Goal: Use online tool/utility: Utilize a website feature to perform a specific function

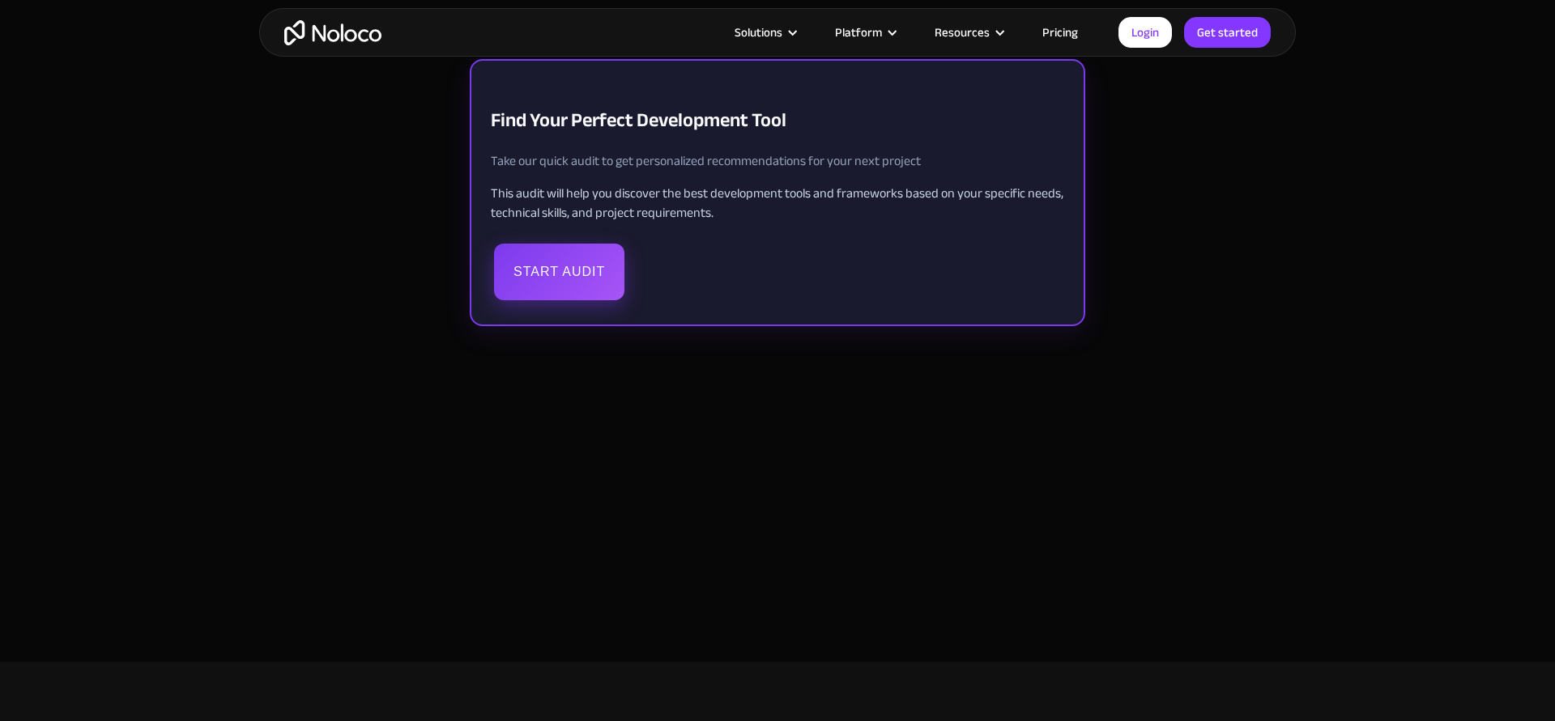
click at [583, 268] on button "Start Audit" at bounding box center [559, 272] width 130 height 57
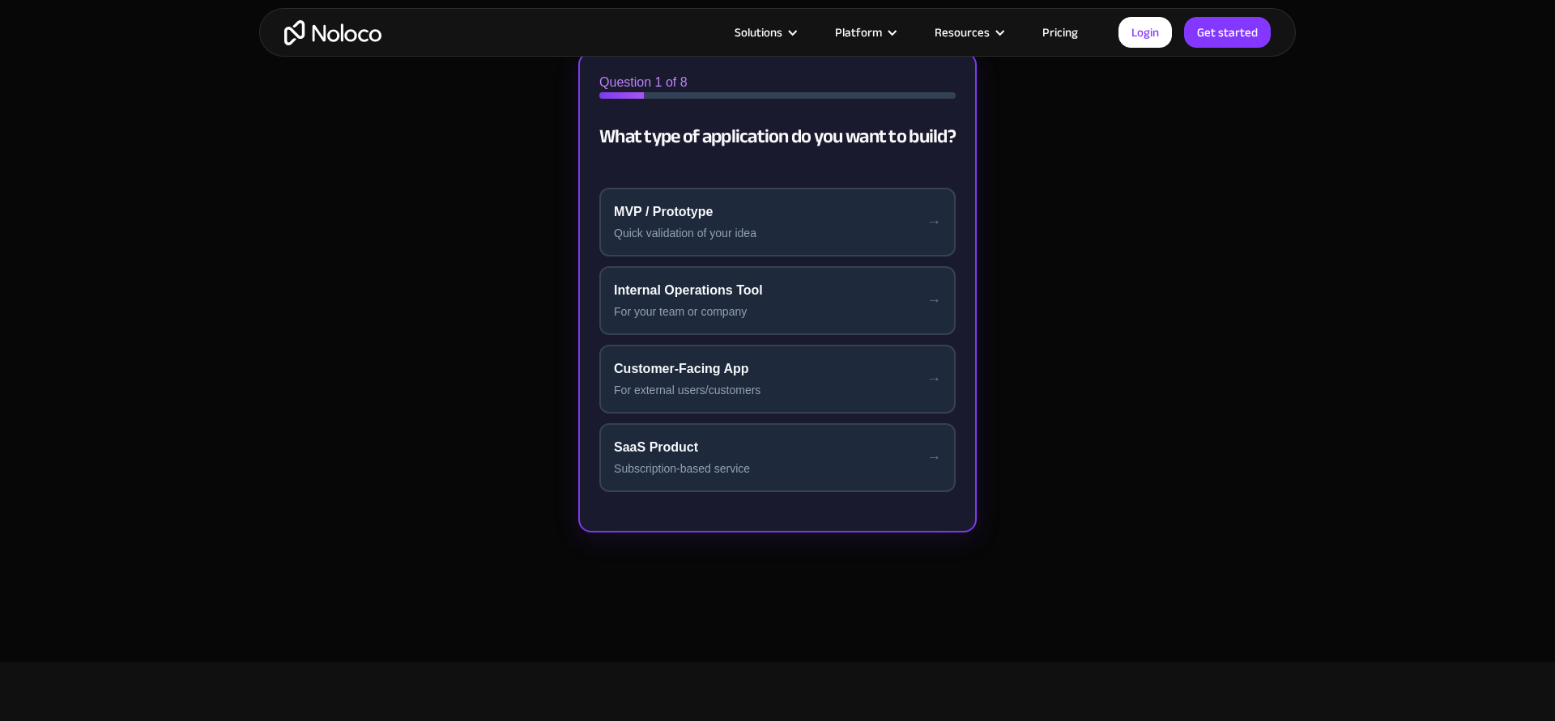
scroll to position [571, 0]
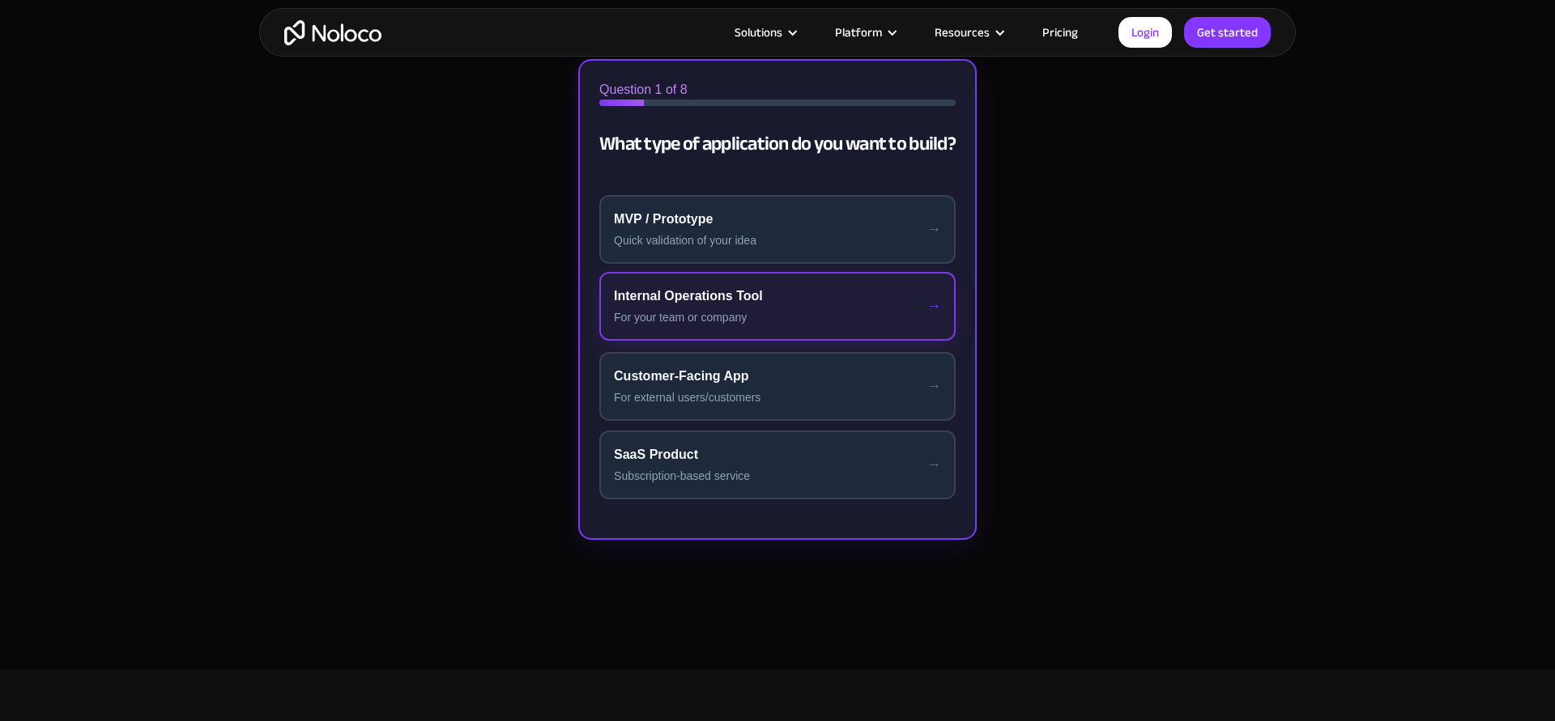
click at [720, 295] on div "Internal Operations Tool" at bounding box center [777, 296] width 327 height 19
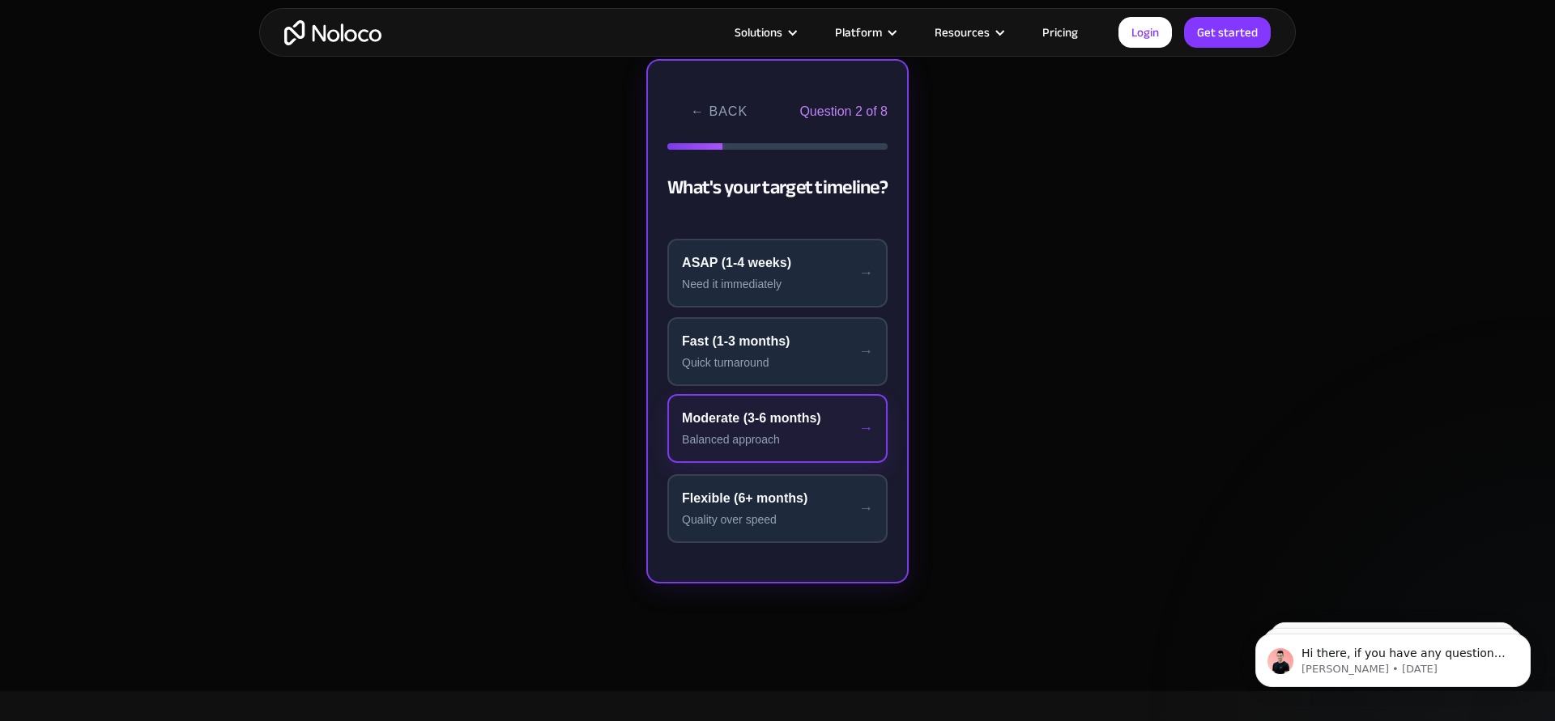
scroll to position [0, 0]
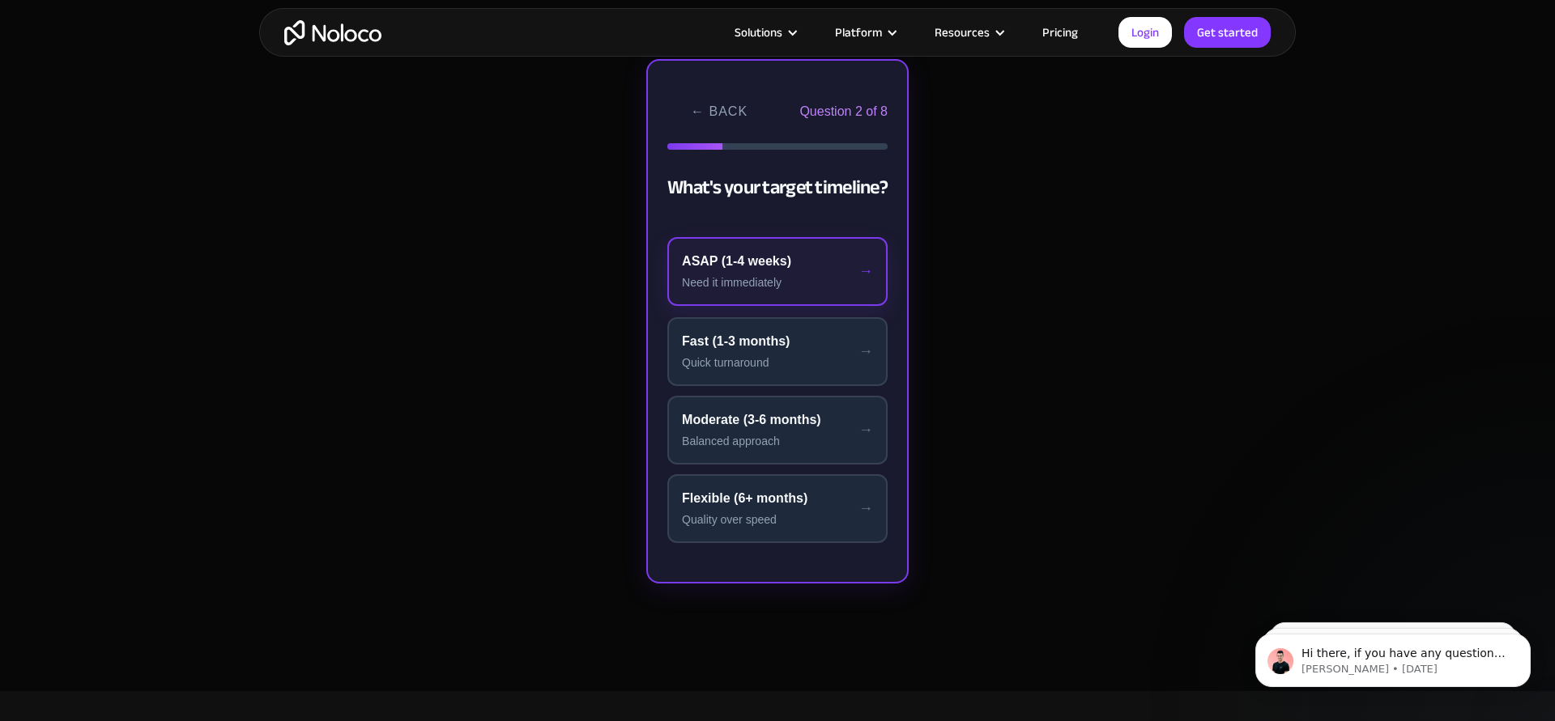
click at [777, 283] on div "Need it immediately" at bounding box center [777, 282] width 191 height 17
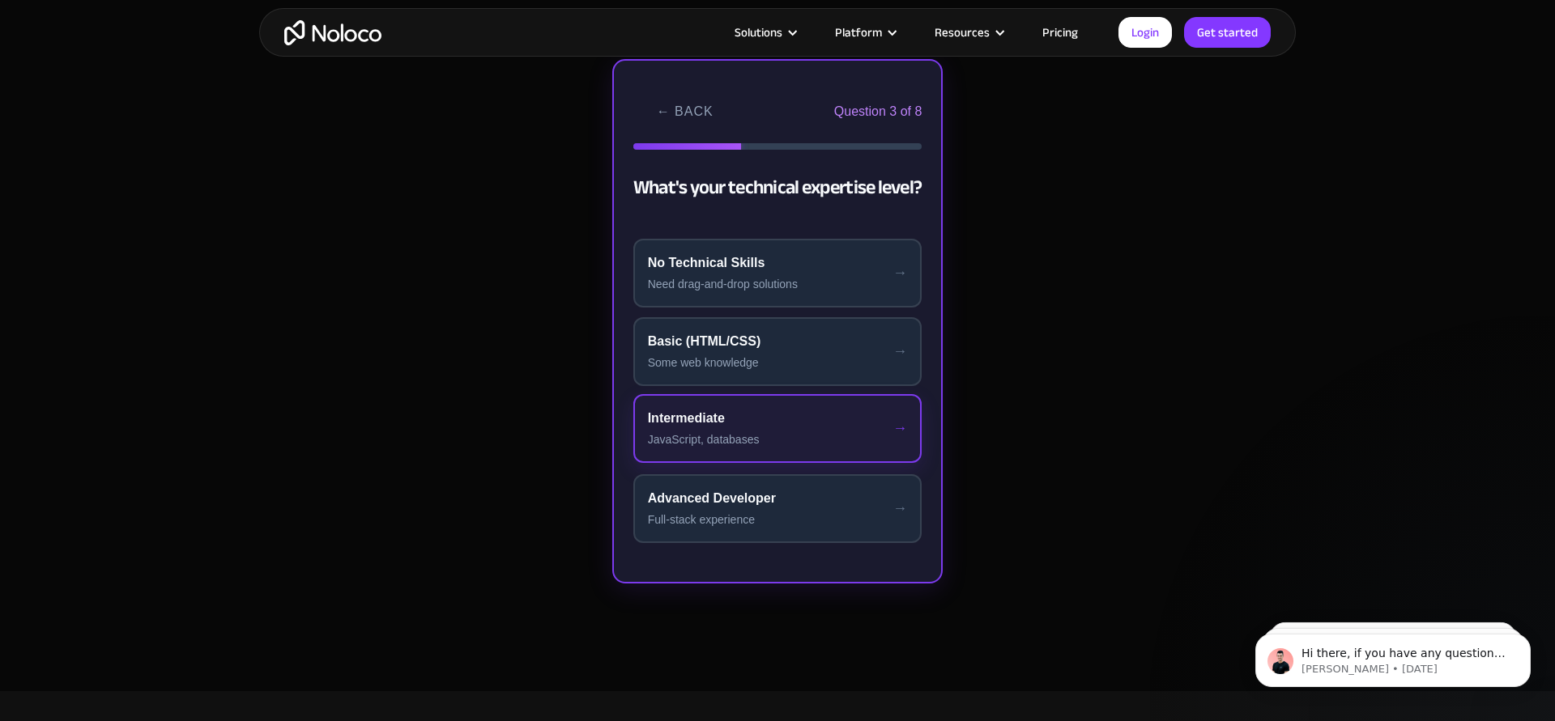
click at [778, 423] on div "Intermediate" at bounding box center [778, 418] width 260 height 19
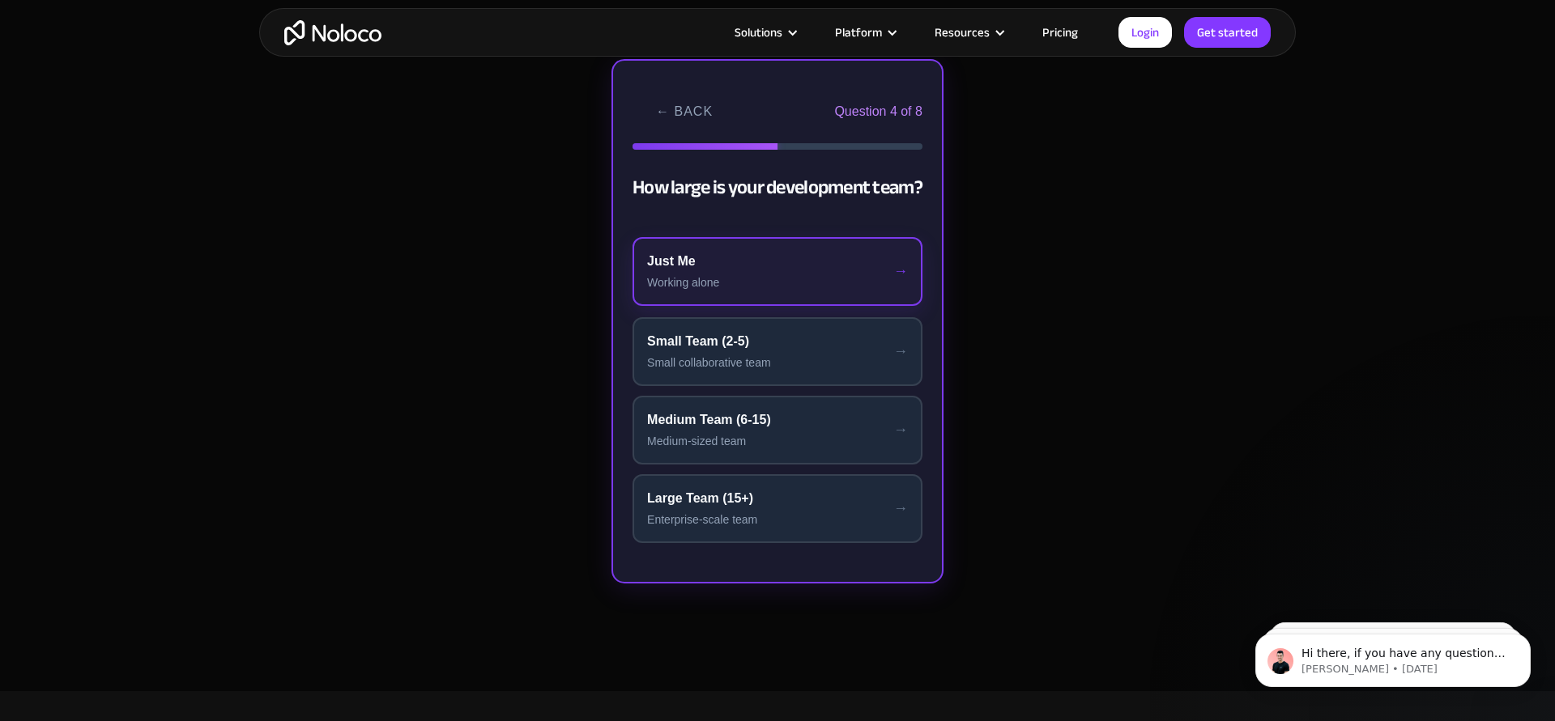
click at [800, 253] on div "Just Me" at bounding box center [777, 261] width 261 height 19
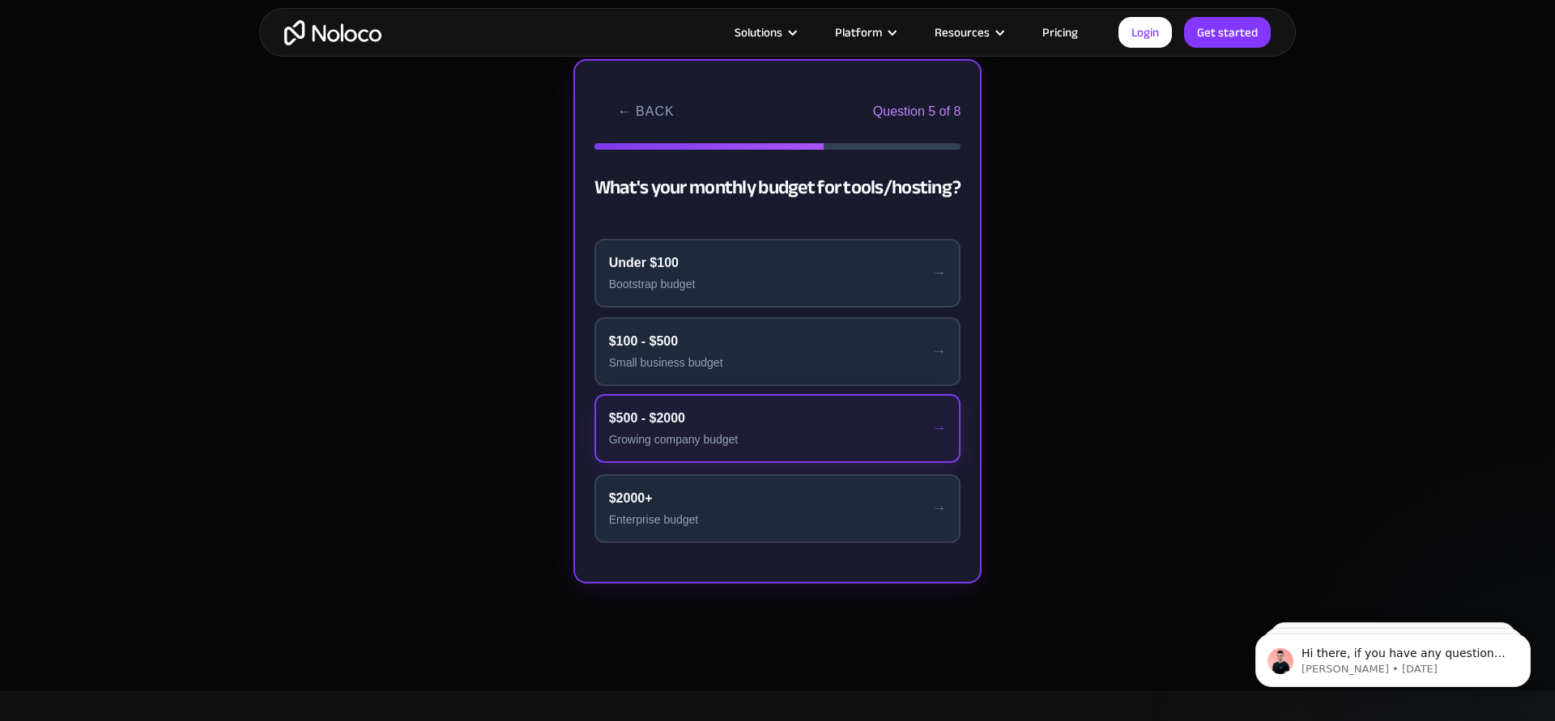
click at [807, 414] on div "$500 - $2000" at bounding box center [778, 418] width 338 height 19
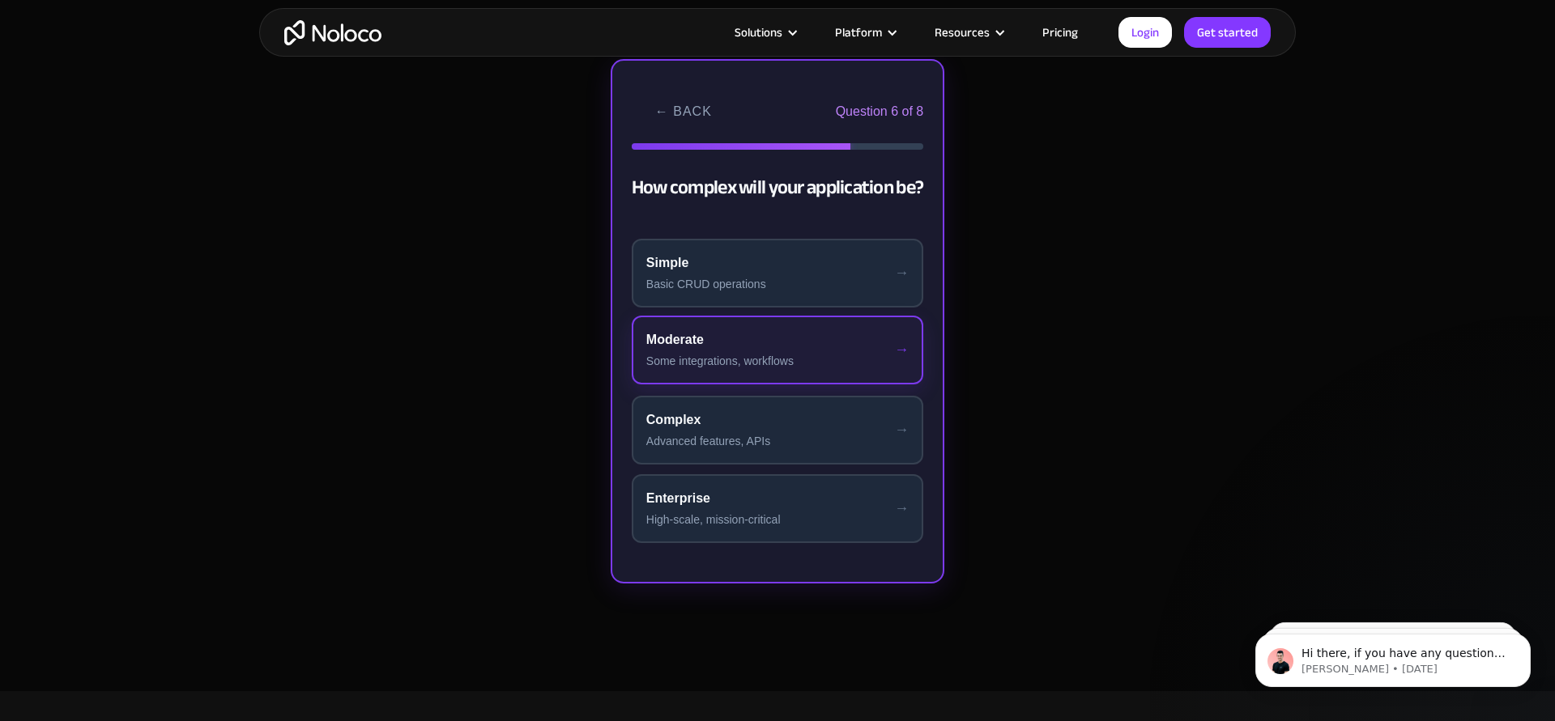
click at [821, 369] on div "Some integrations, workflows" at bounding box center [777, 361] width 262 height 17
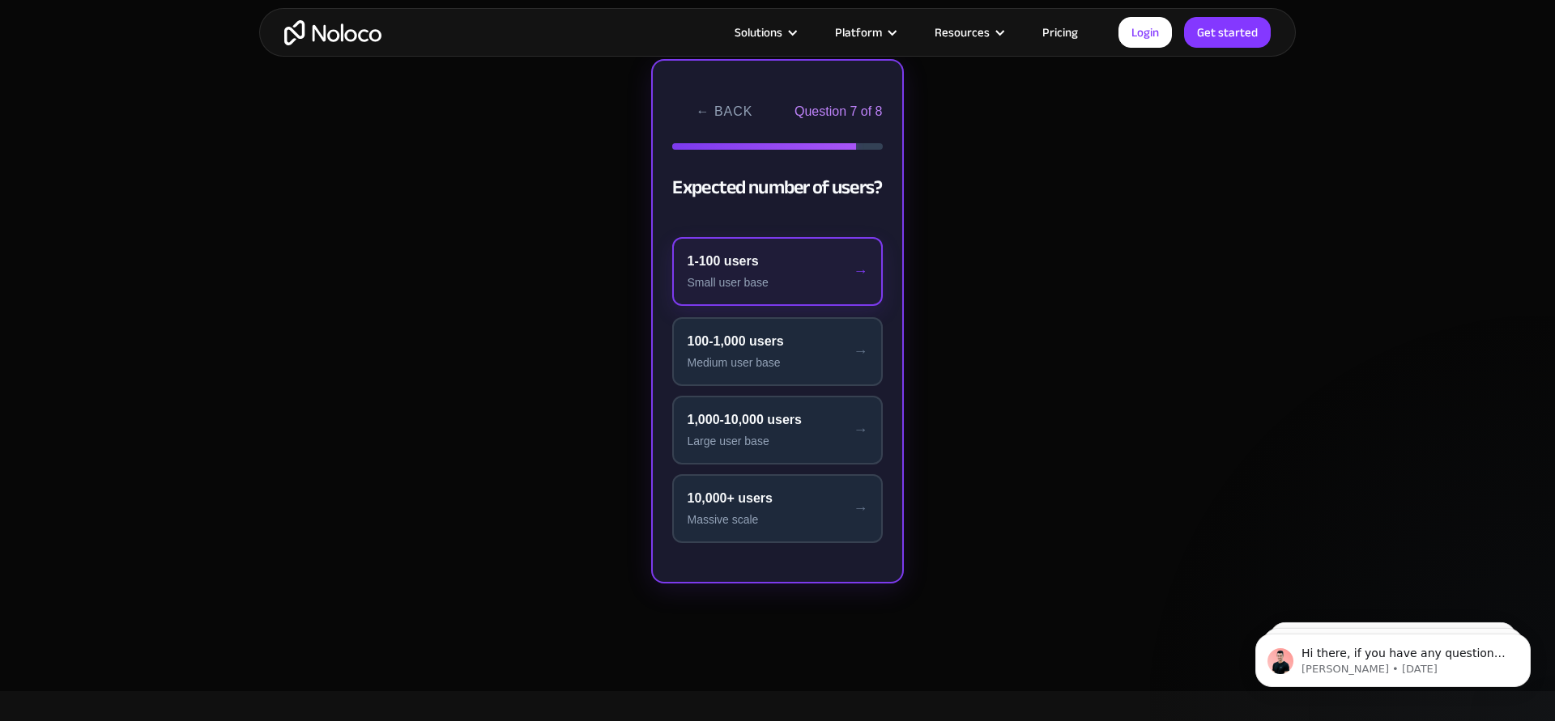
click at [814, 295] on button "1-100 users Small user base" at bounding box center [777, 271] width 210 height 69
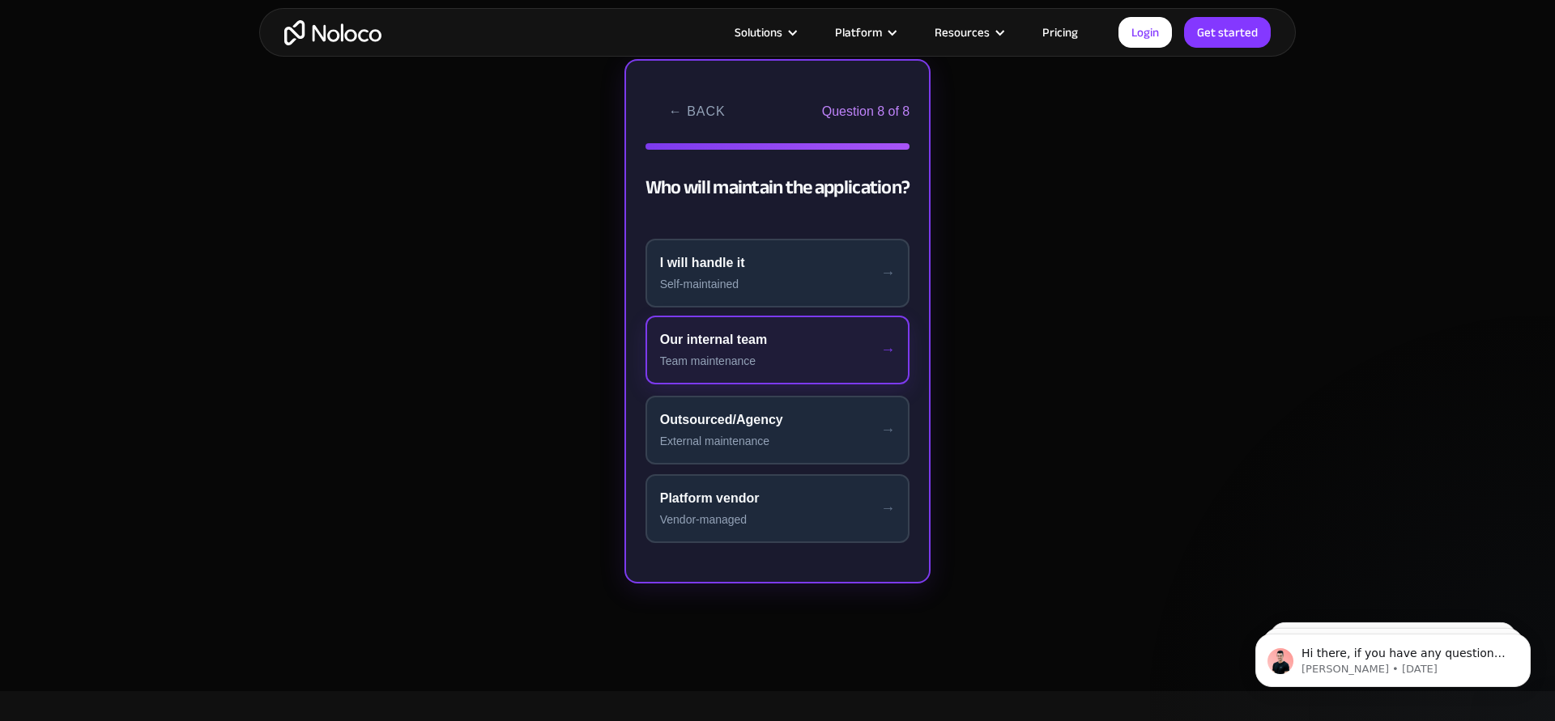
click at [820, 361] on div "Team maintenance" at bounding box center [778, 361] width 236 height 17
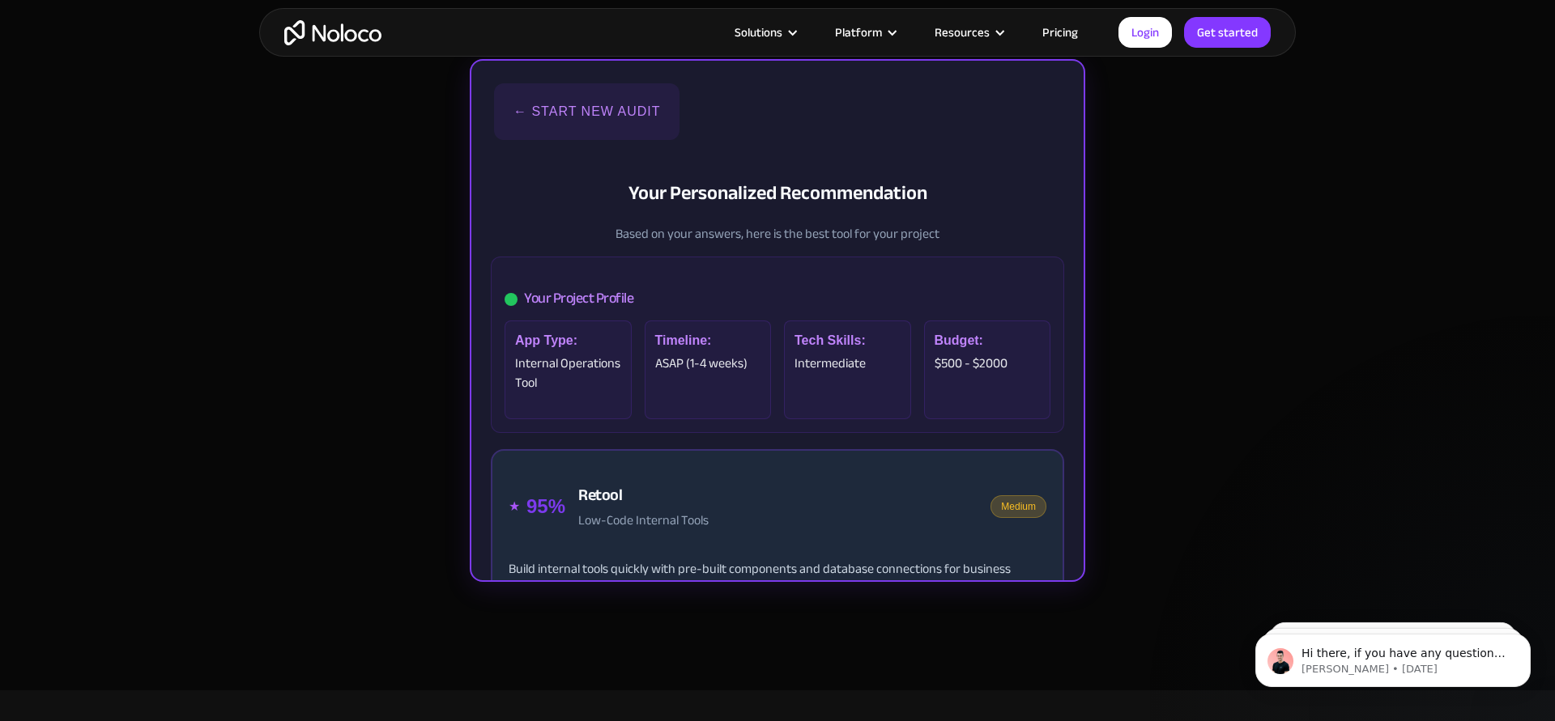
click at [567, 90] on button "← Start New Audit" at bounding box center [586, 111] width 185 height 57
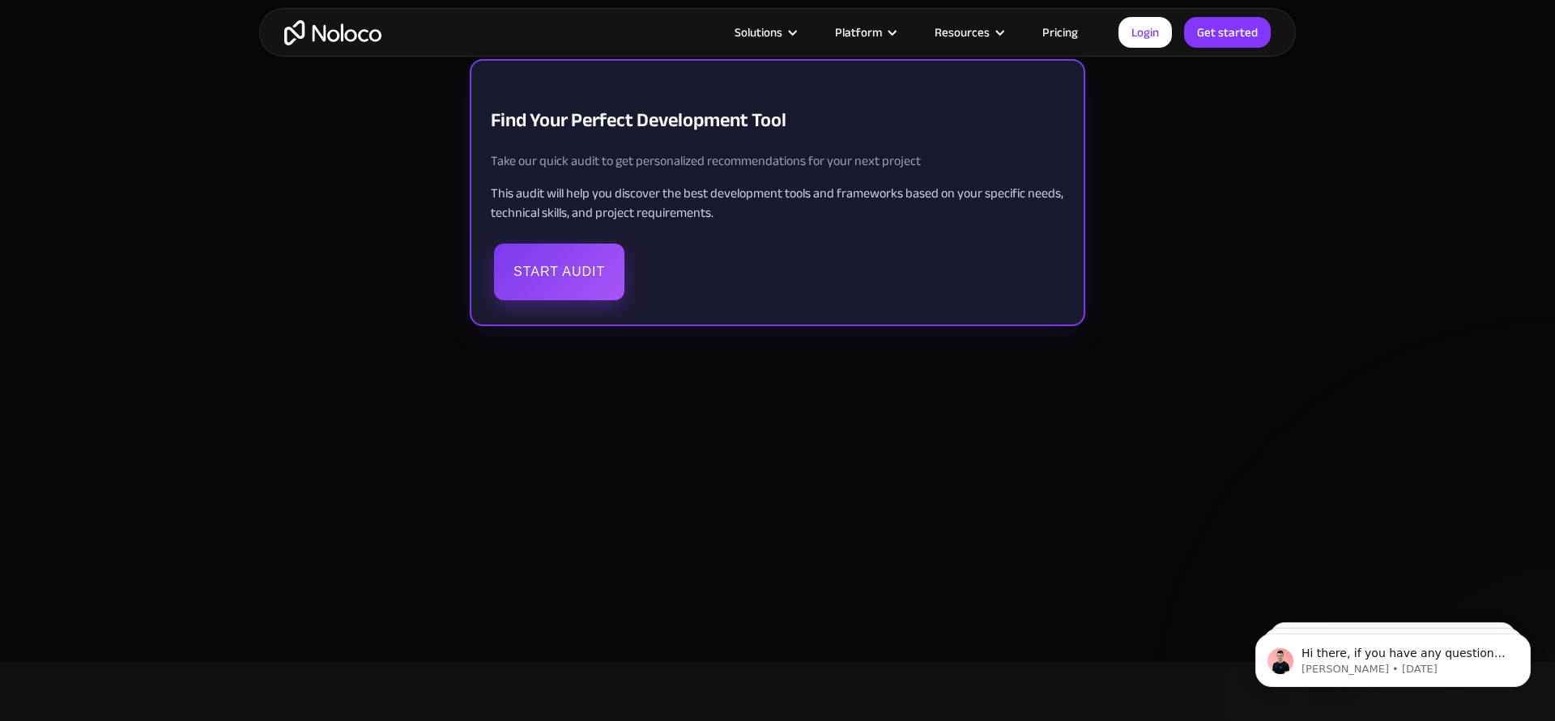
click at [574, 280] on button "Start Audit" at bounding box center [559, 272] width 130 height 57
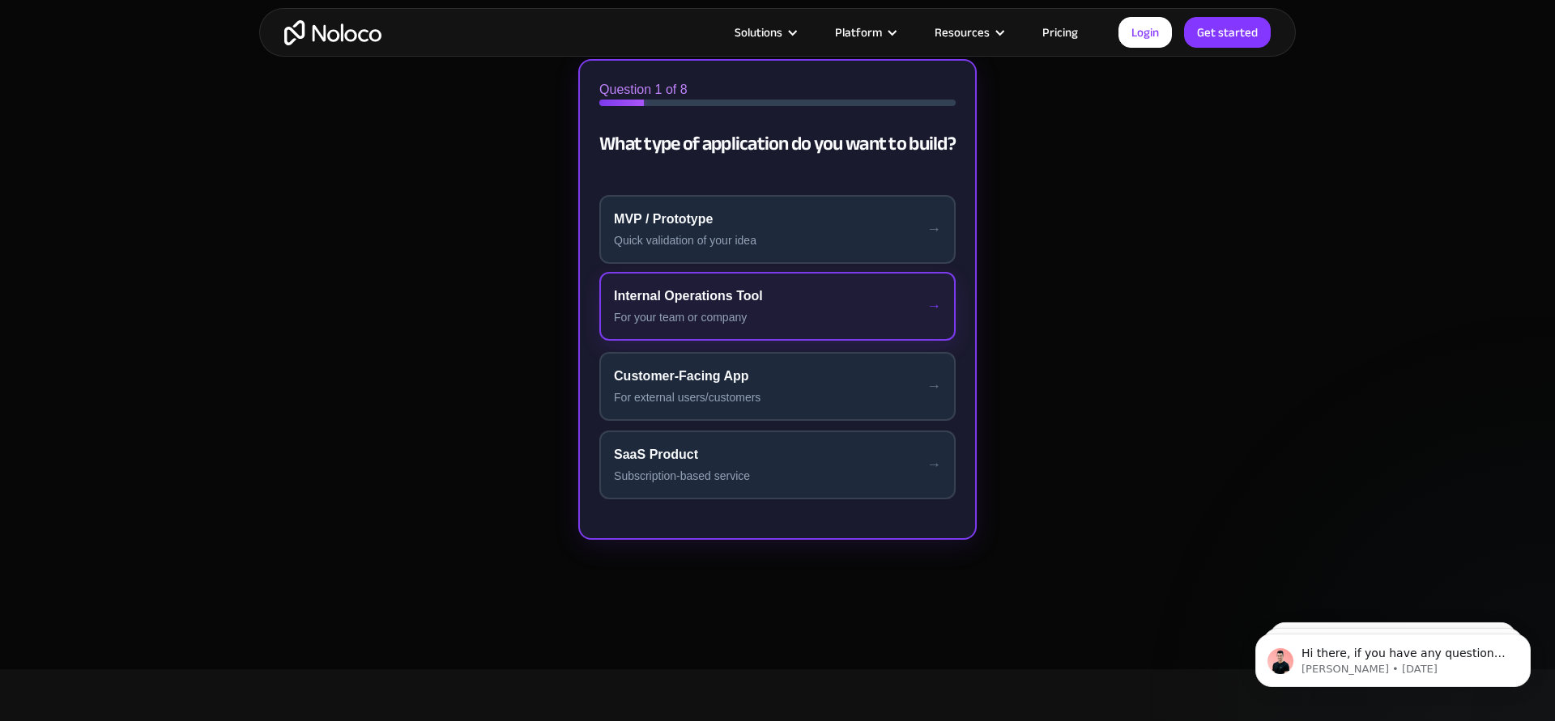
click at [656, 329] on button "Internal Operations Tool For your team or company" at bounding box center [777, 306] width 356 height 69
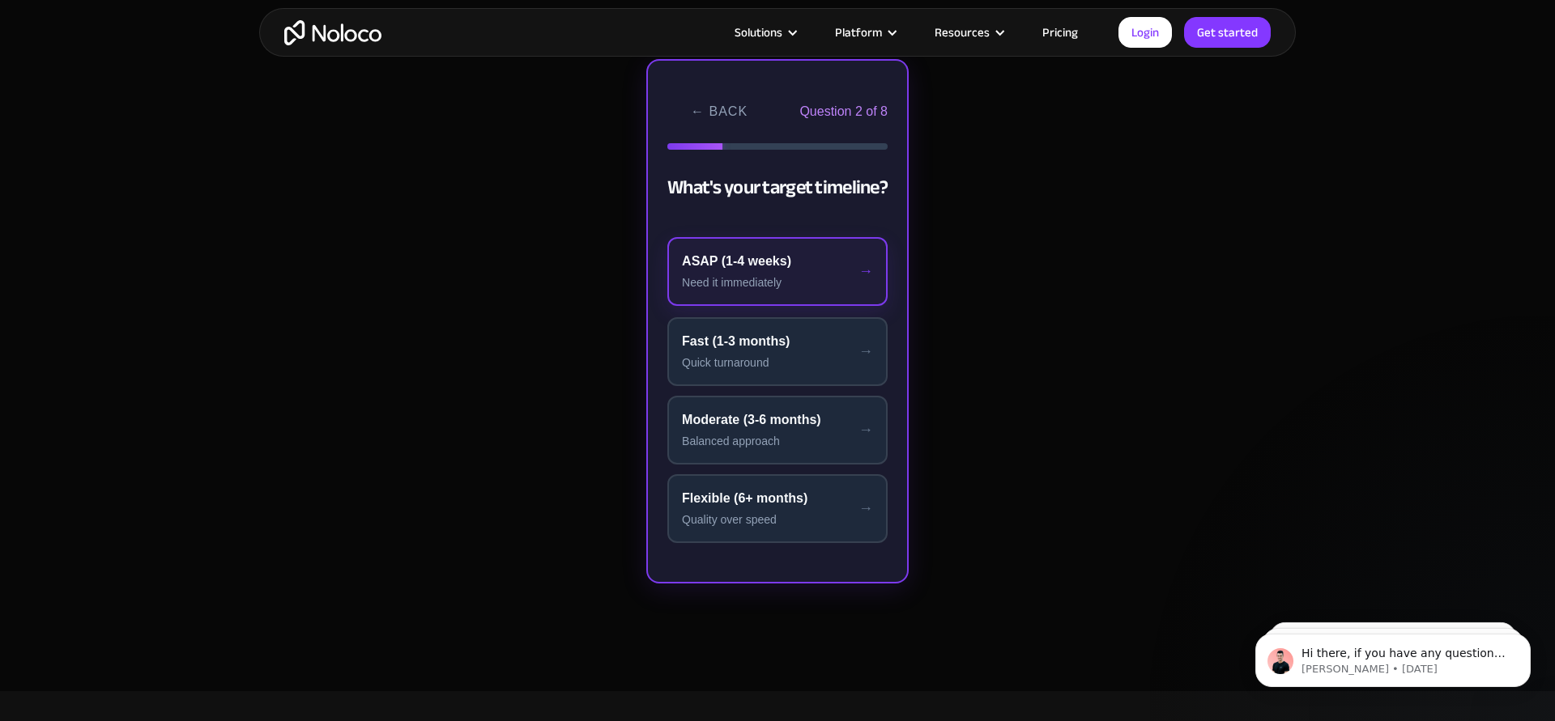
click at [716, 277] on div "Need it immediately" at bounding box center [777, 282] width 191 height 17
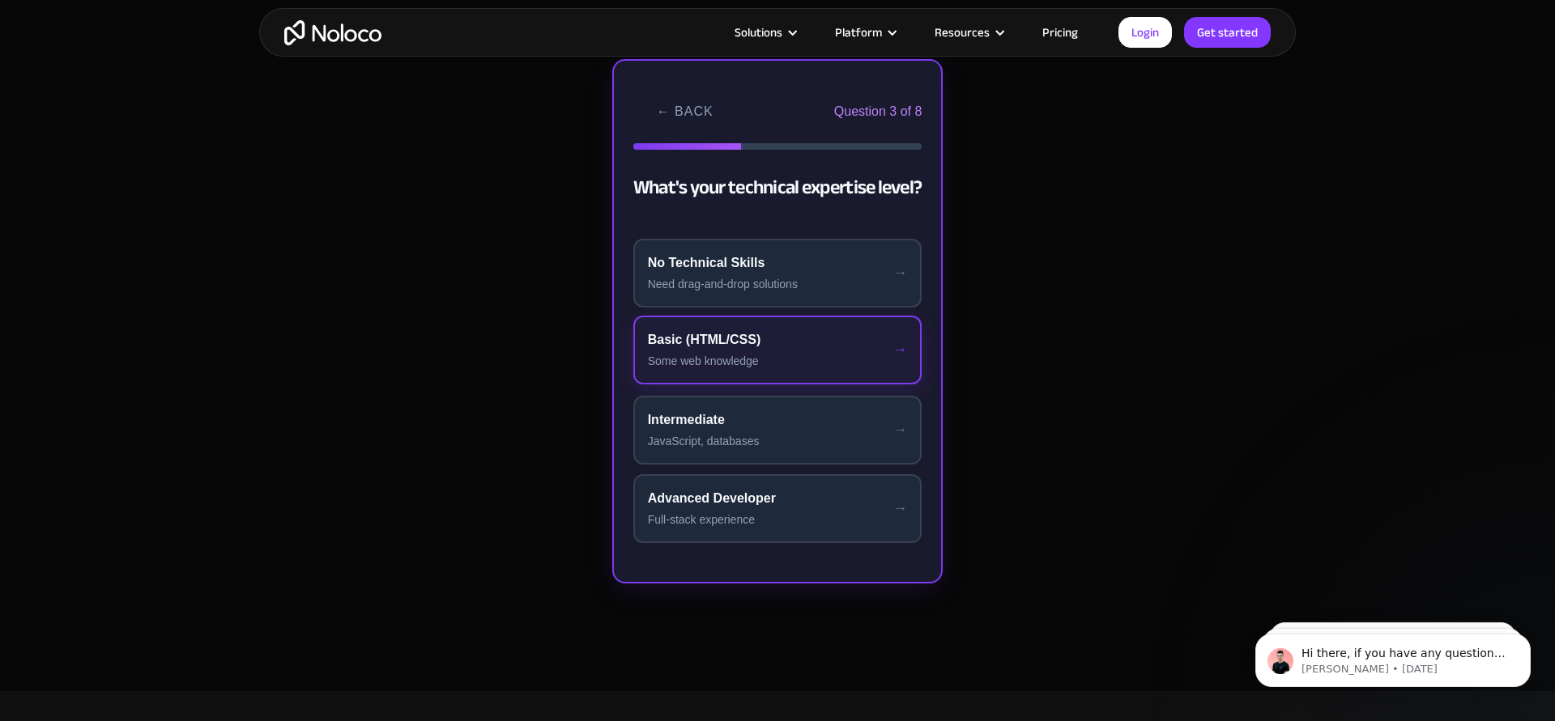
click at [727, 342] on div "Basic (HTML/CSS)" at bounding box center [778, 339] width 260 height 19
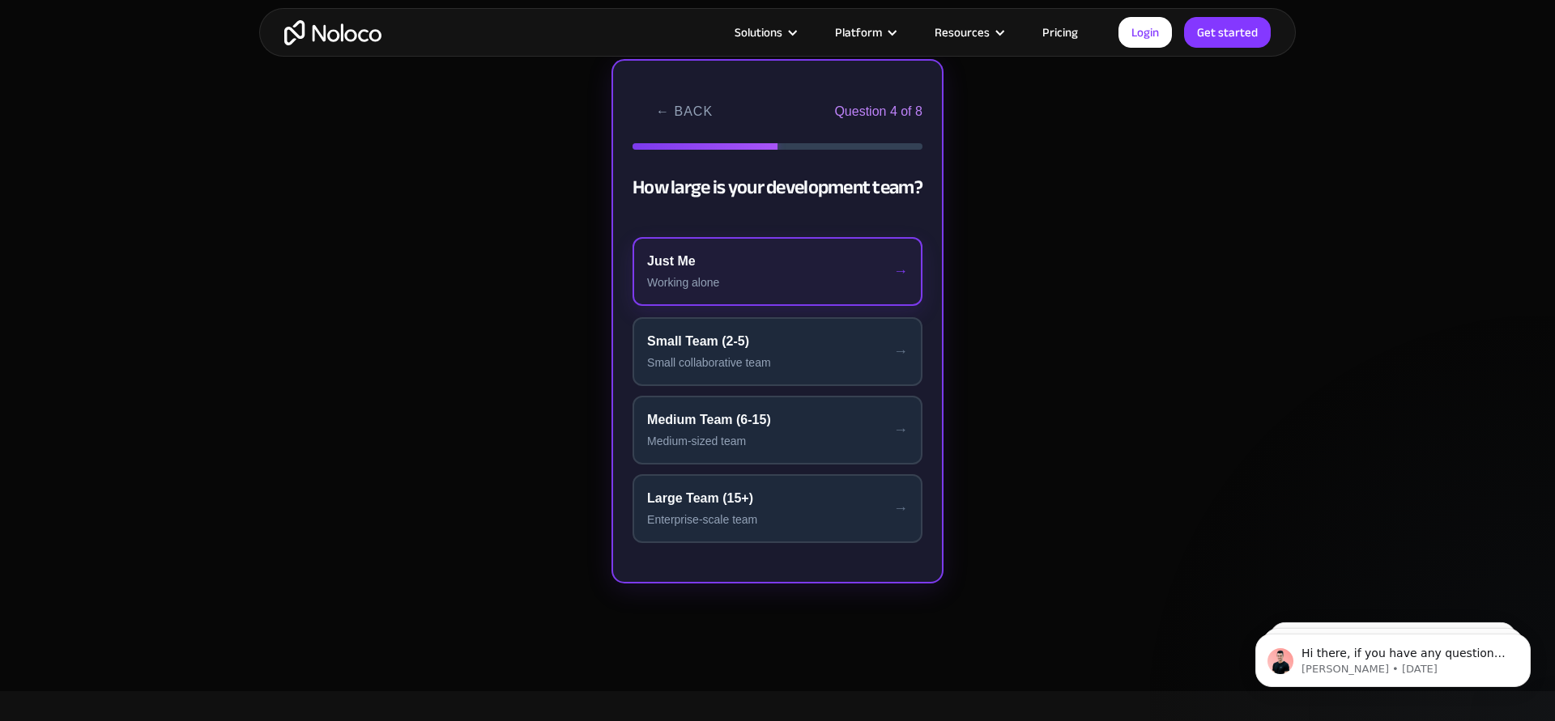
click at [752, 287] on div "Working alone" at bounding box center [777, 282] width 261 height 17
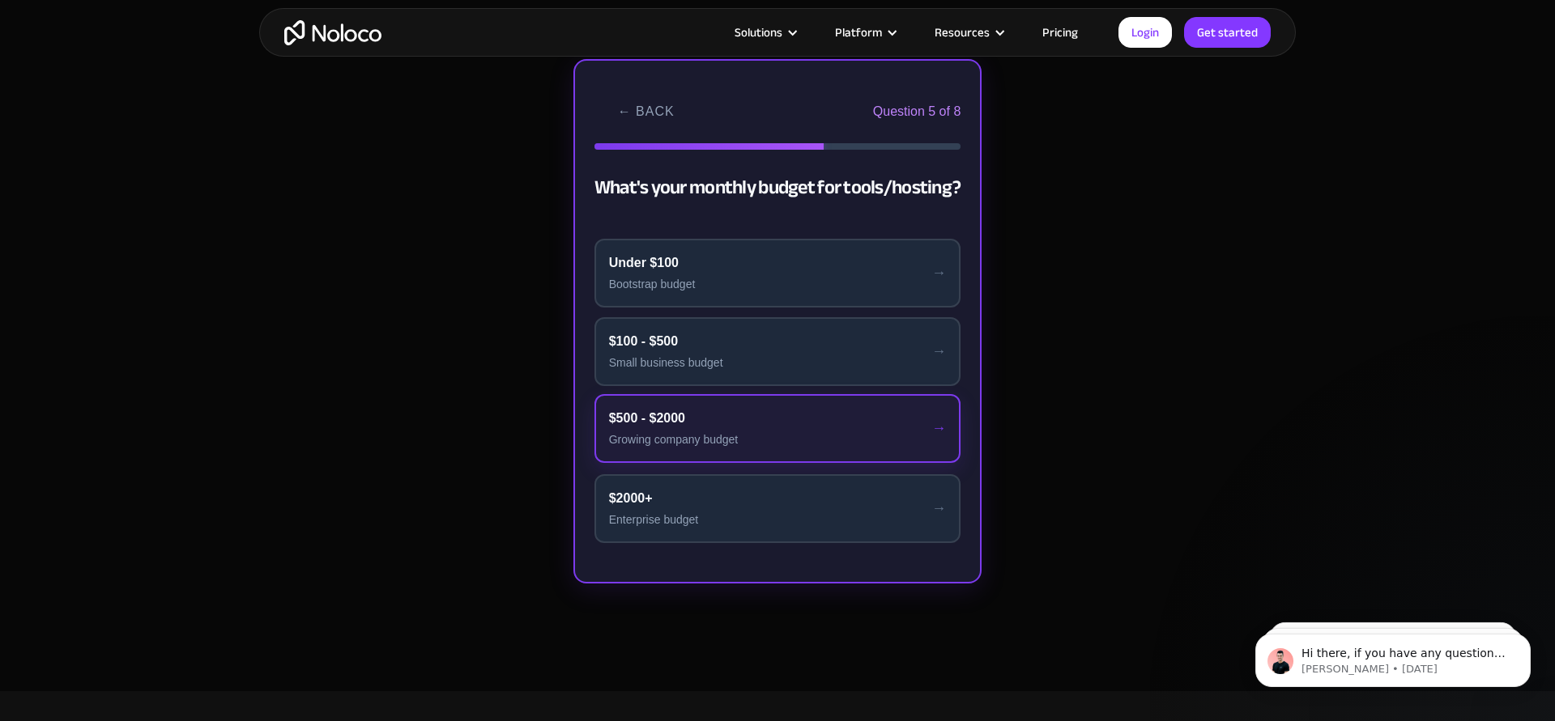
click at [754, 430] on button "$500 - $2000 Growing company budget" at bounding box center [777, 428] width 367 height 69
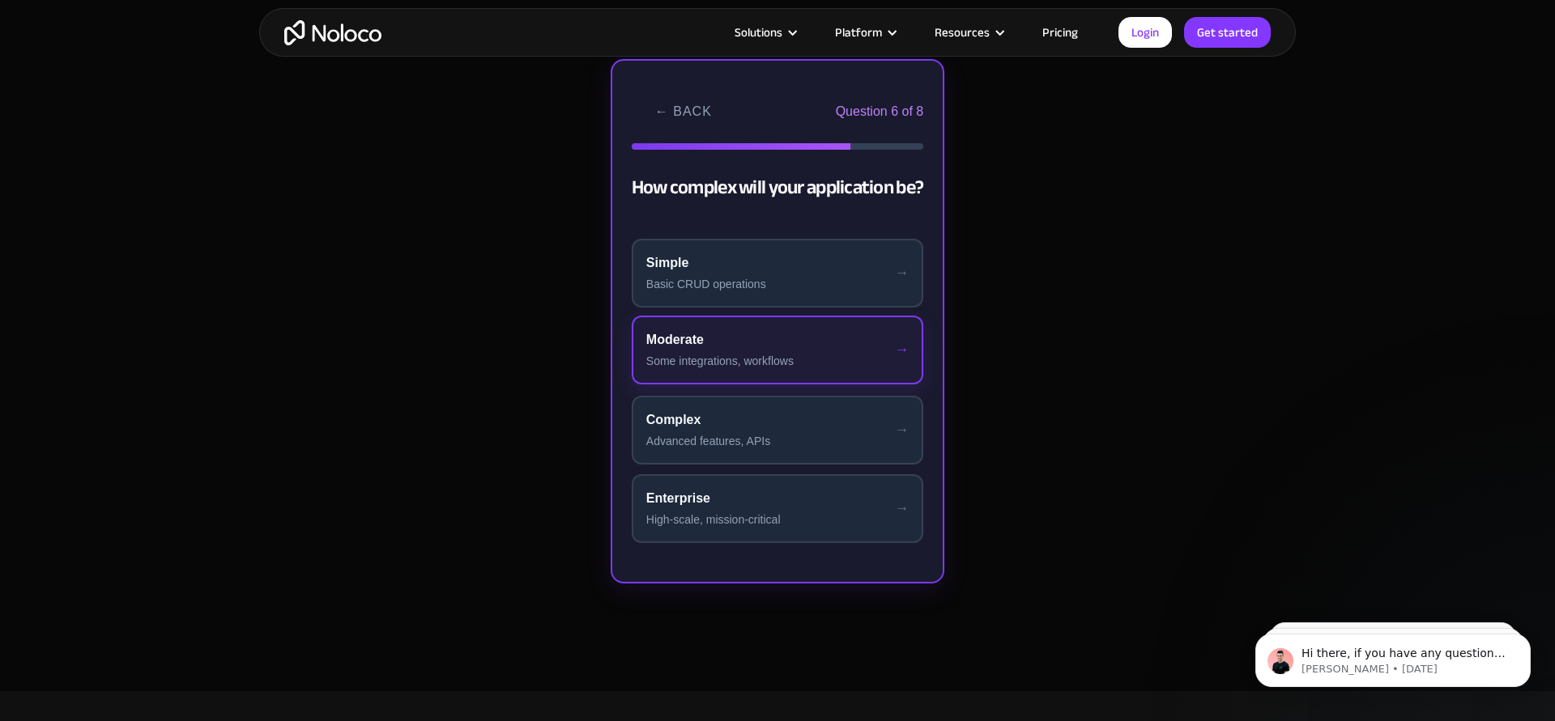
click at [778, 353] on div "Some integrations, workflows" at bounding box center [777, 361] width 262 height 17
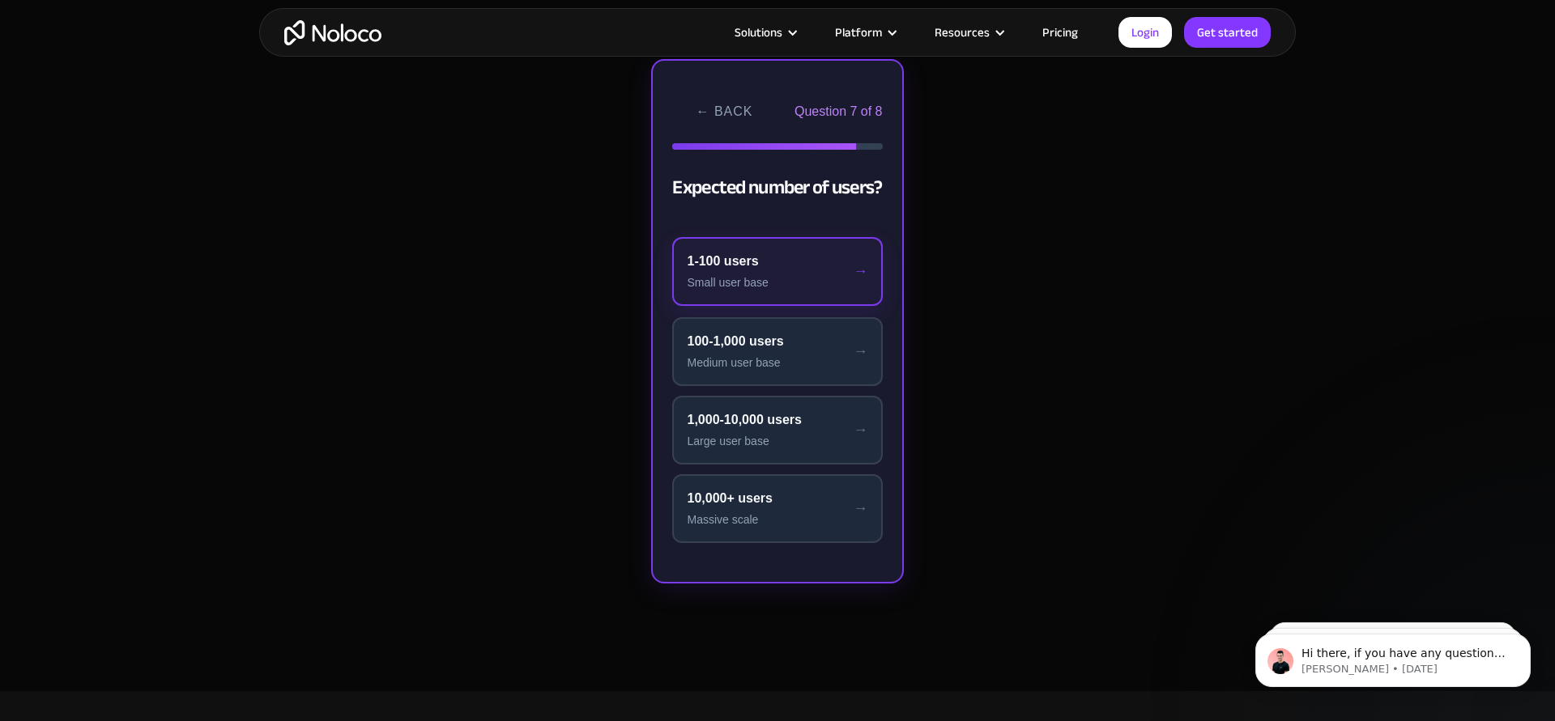
click at [779, 288] on div "Small user base" at bounding box center [777, 282] width 181 height 17
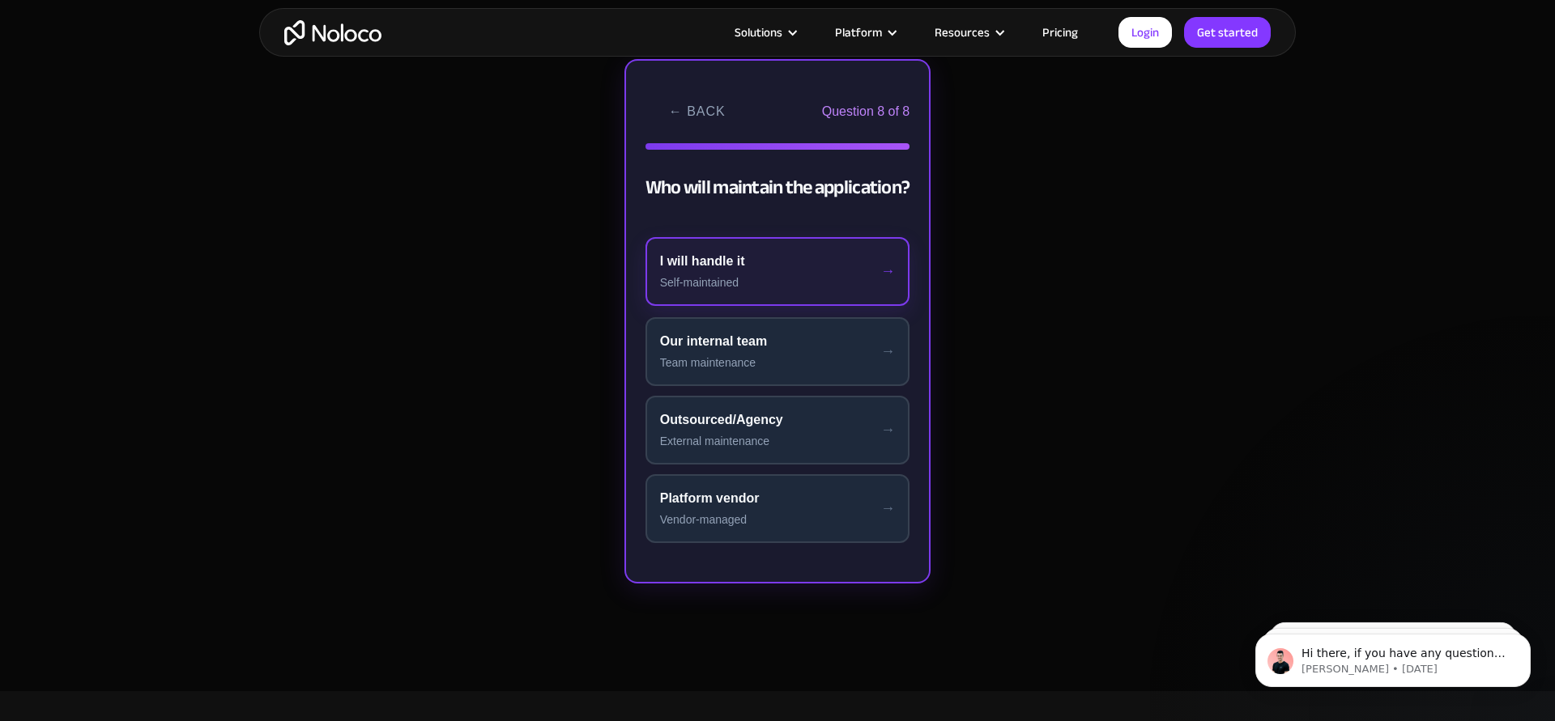
click at [780, 289] on div "Self-maintained" at bounding box center [778, 282] width 236 height 17
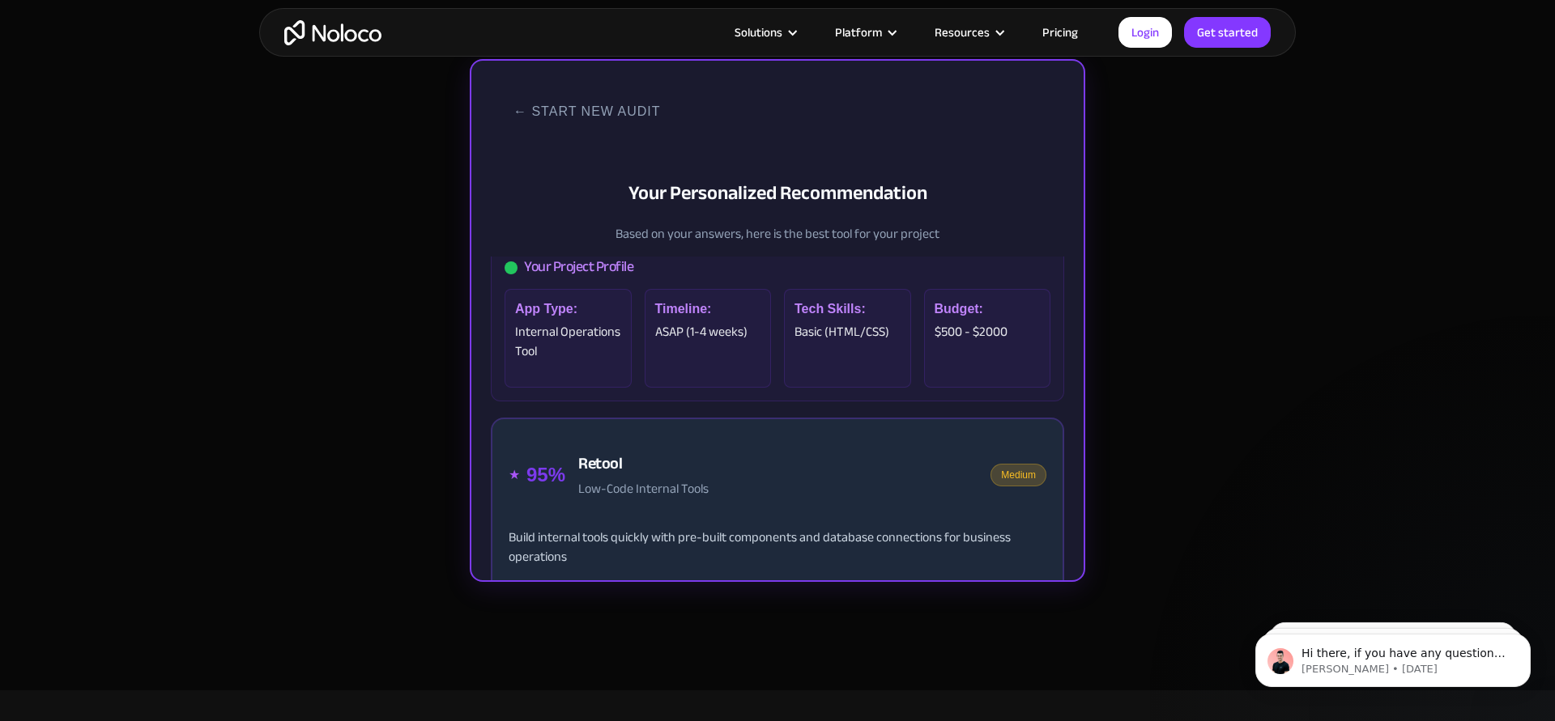
scroll to position [0, 0]
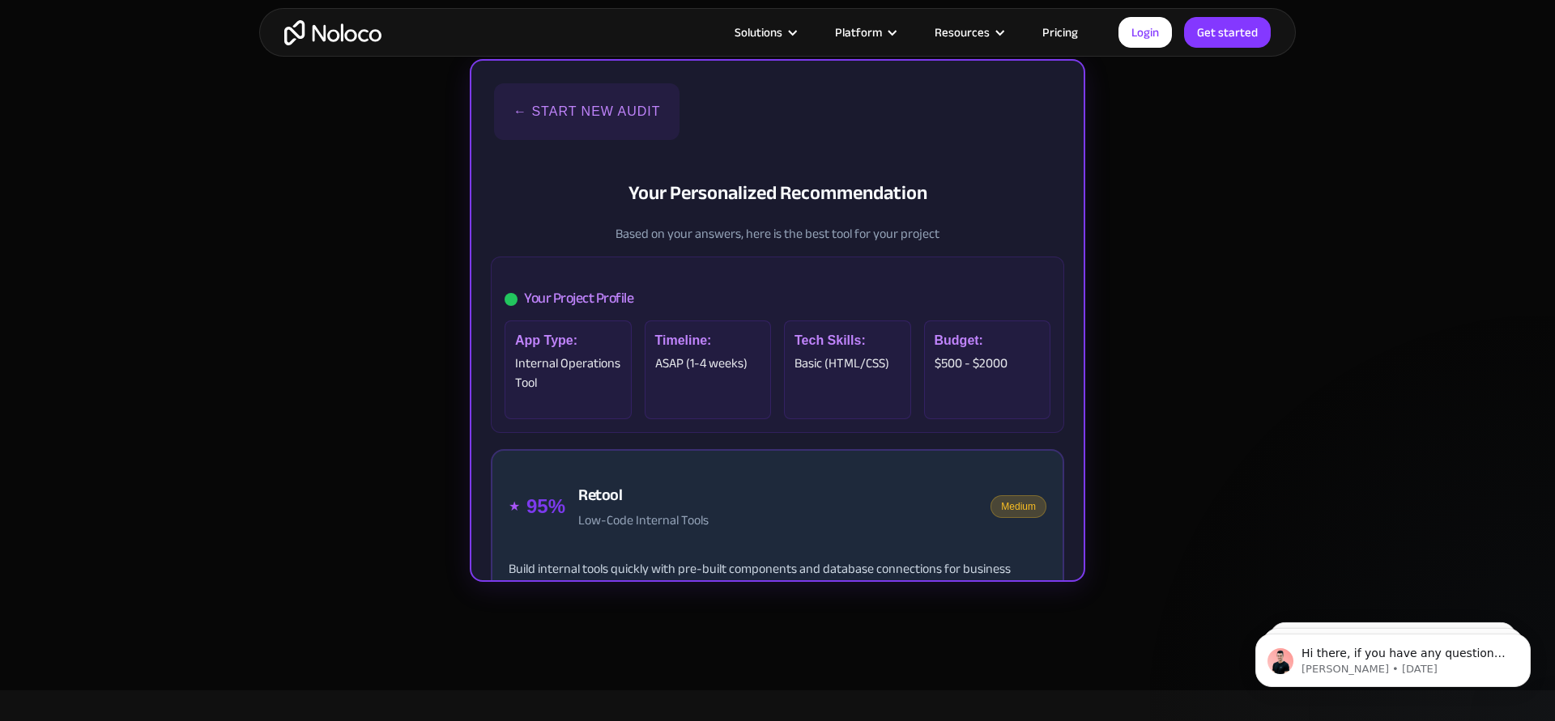
click at [524, 107] on button "← Start New Audit" at bounding box center [586, 111] width 185 height 57
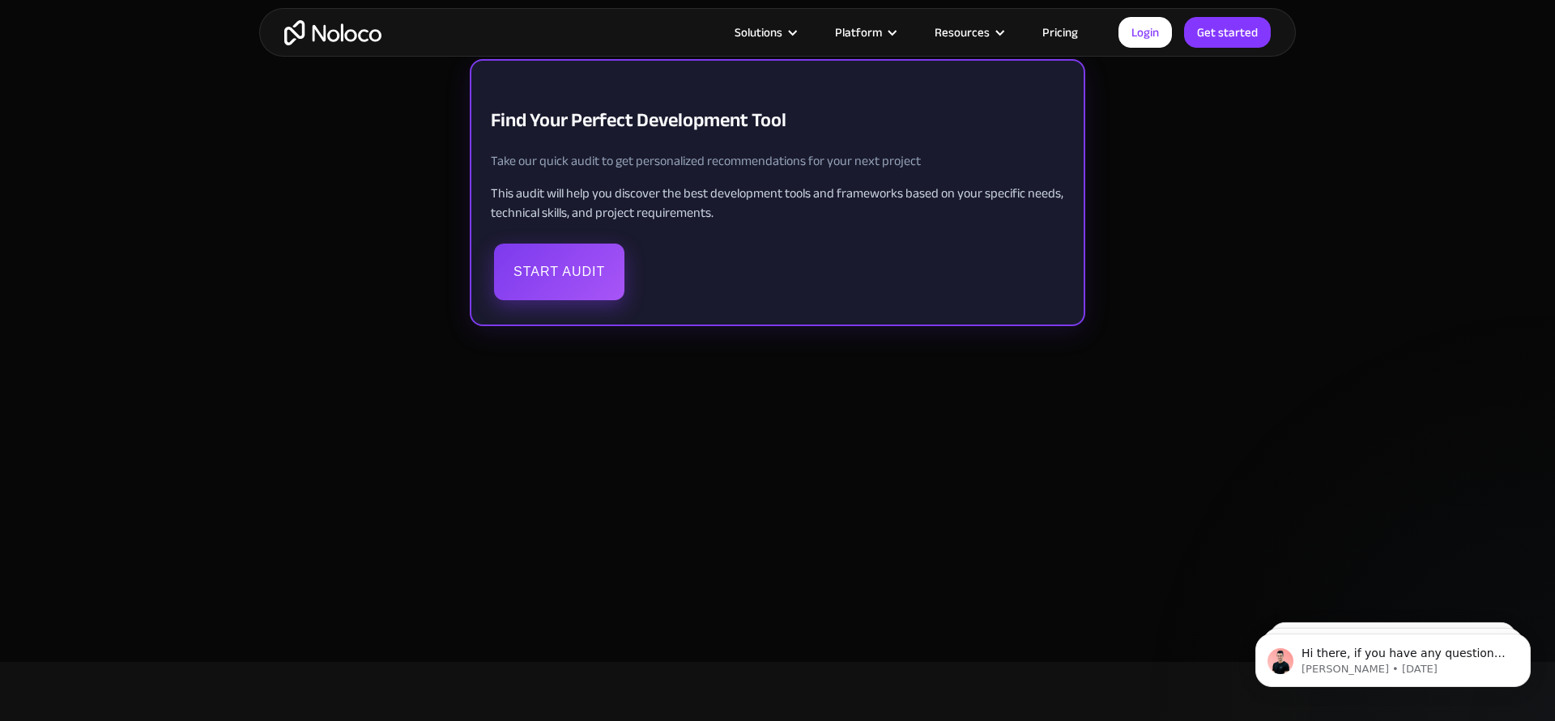
click at [558, 274] on button "Start Audit" at bounding box center [559, 272] width 130 height 57
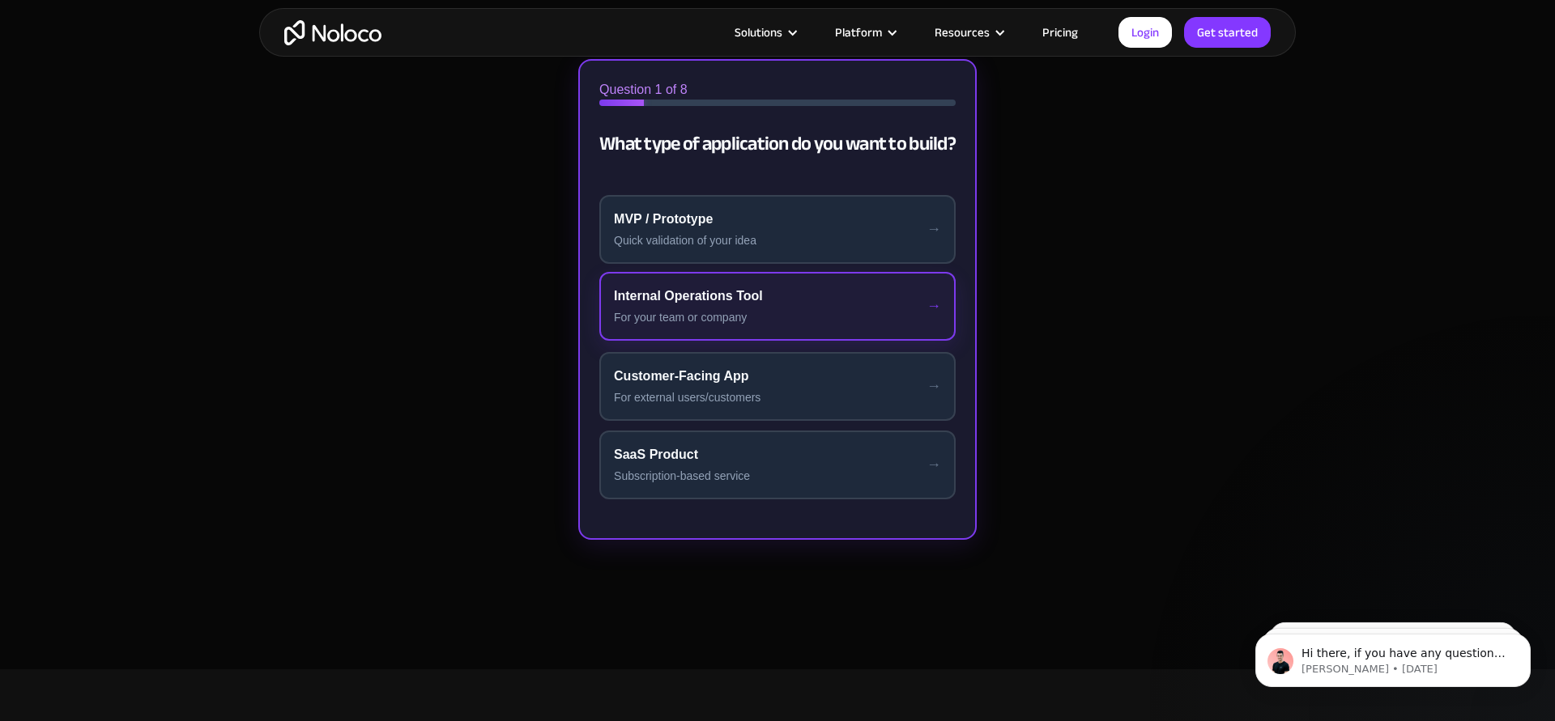
click at [673, 322] on div "For your team or company" at bounding box center [777, 317] width 327 height 17
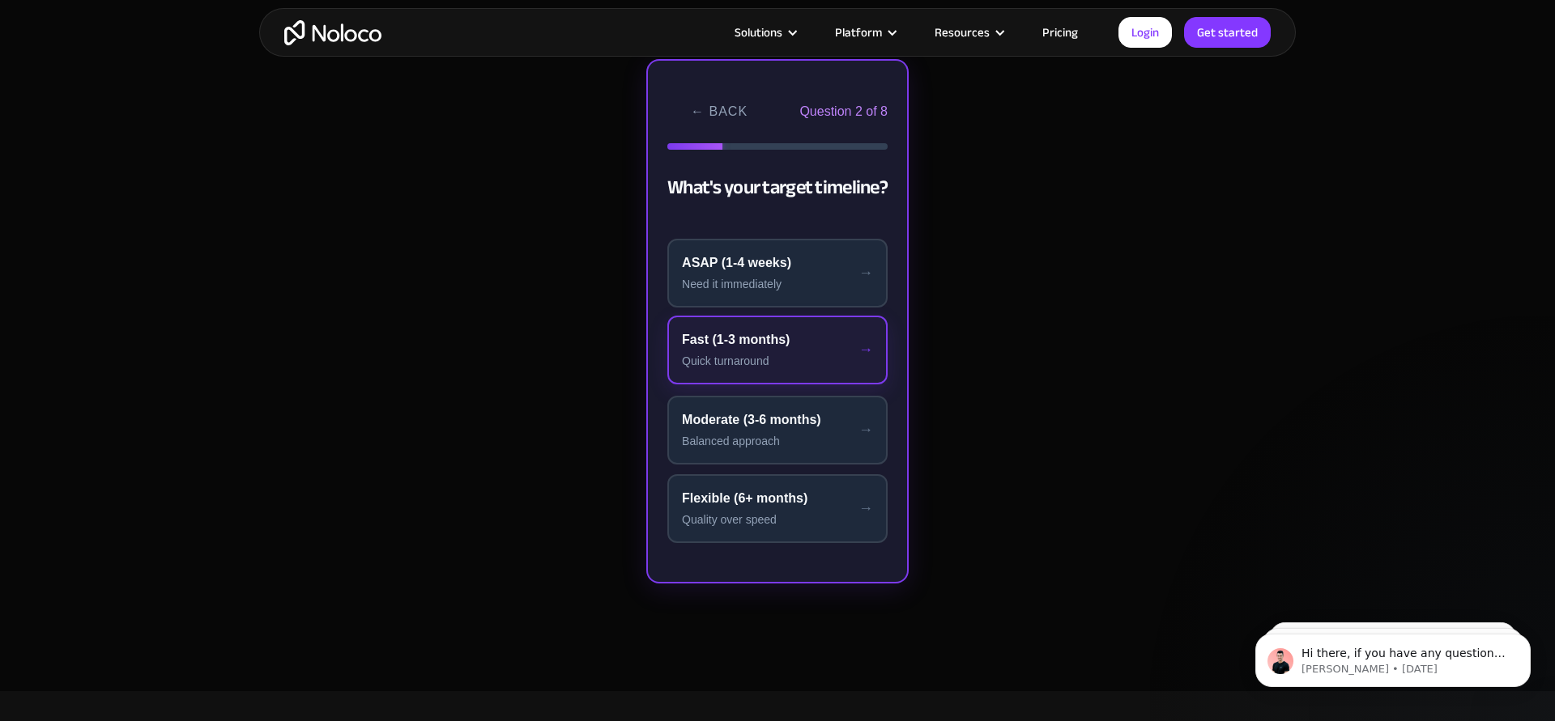
drag, startPoint x: 737, startPoint y: 279, endPoint x: 737, endPoint y: 368, distance: 88.3
click at [737, 368] on div "ASAP (1-4 weeks) Need it immediately Fast (1-3 months) Quick turnaround Moderat…" at bounding box center [777, 391] width 220 height 304
click at [737, 366] on div "Quick turnaround" at bounding box center [777, 361] width 191 height 17
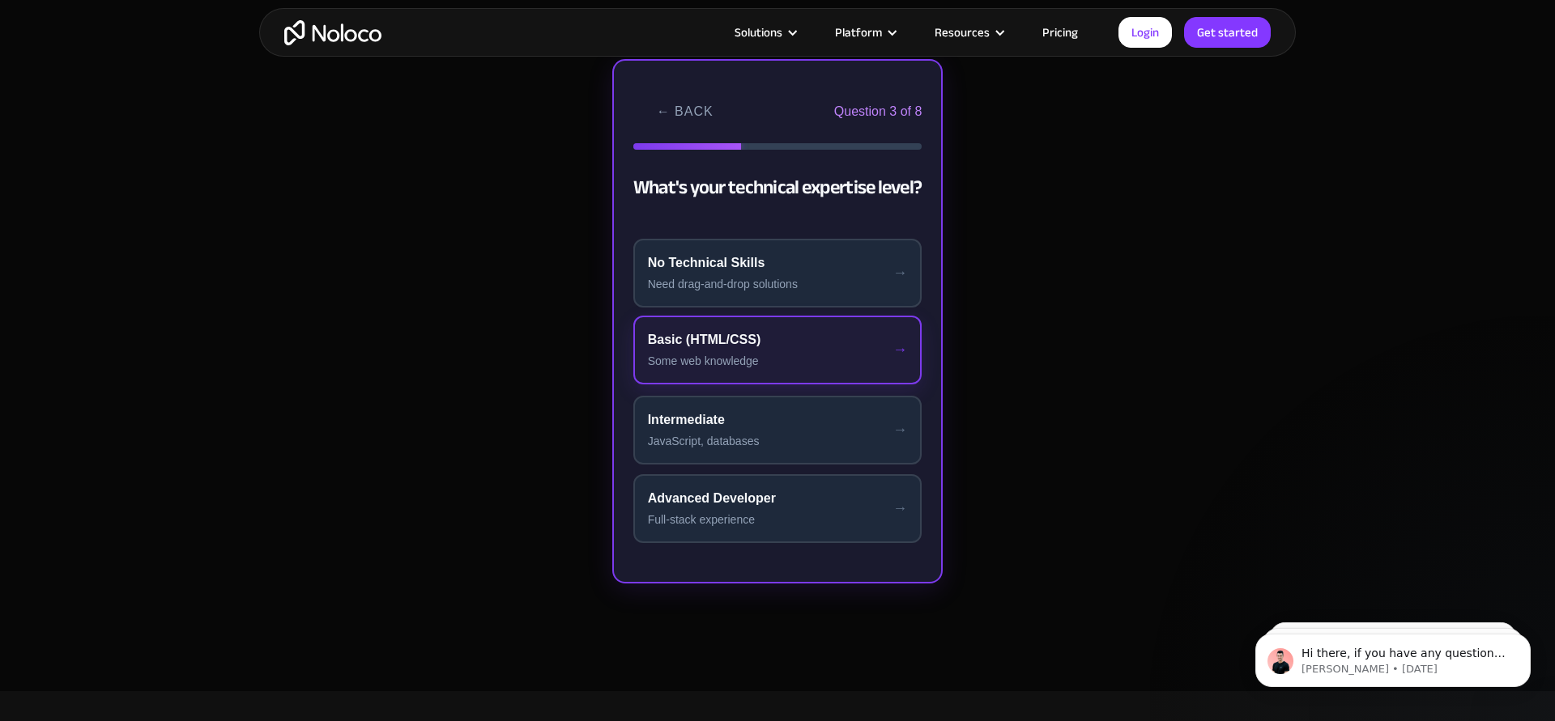
click at [752, 340] on div "Basic (HTML/CSS)" at bounding box center [778, 339] width 260 height 19
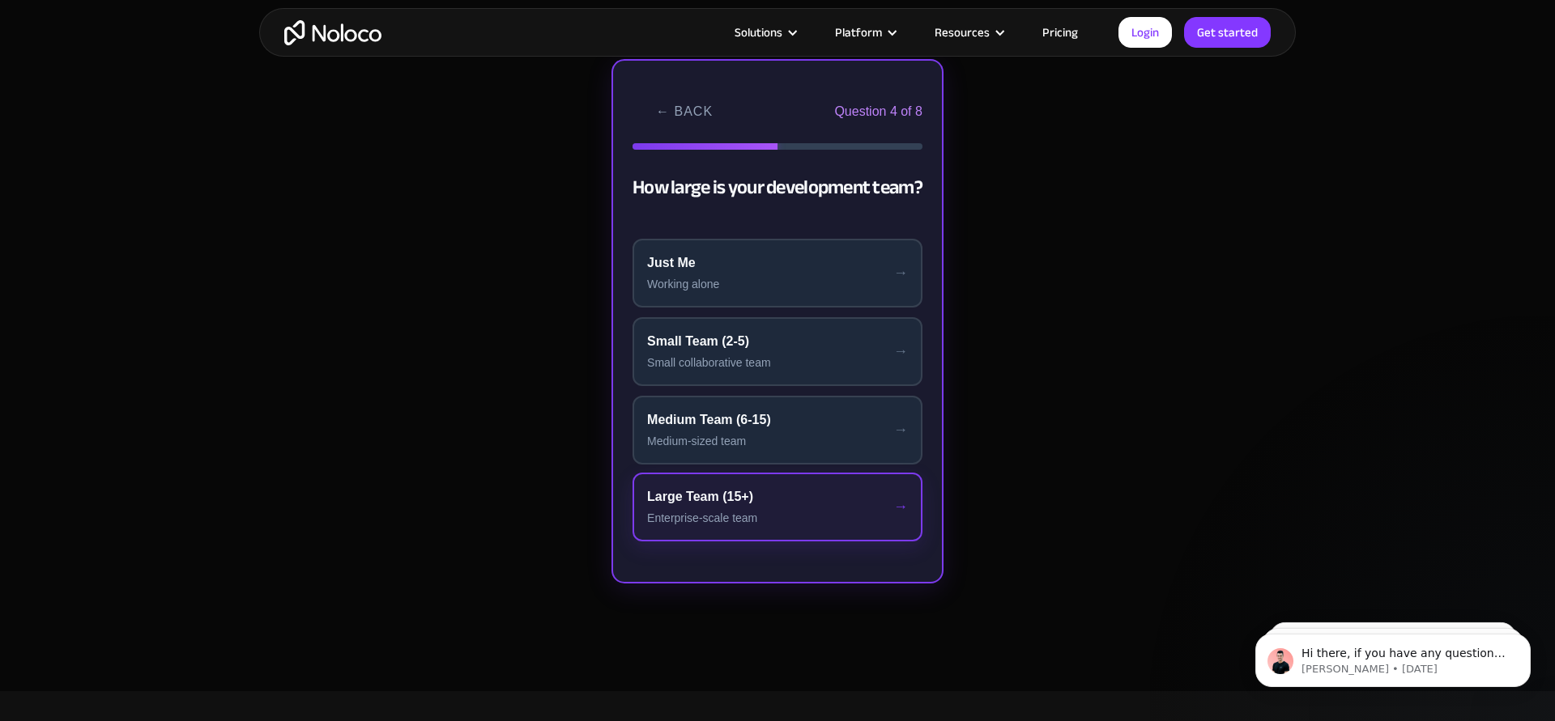
click at [744, 495] on div "Large Team (15+)" at bounding box center [777, 496] width 261 height 19
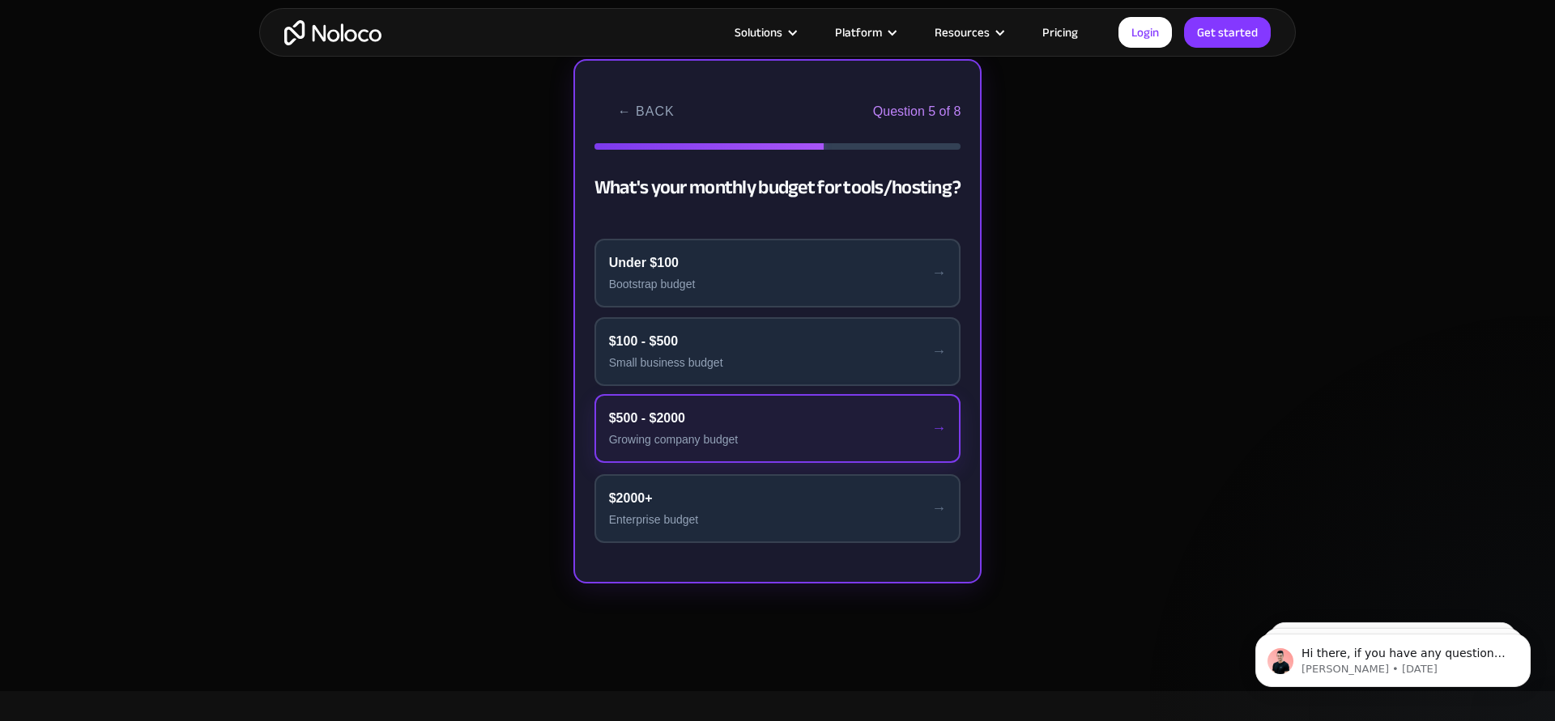
click at [738, 414] on div "$500 - $2000" at bounding box center [778, 418] width 338 height 19
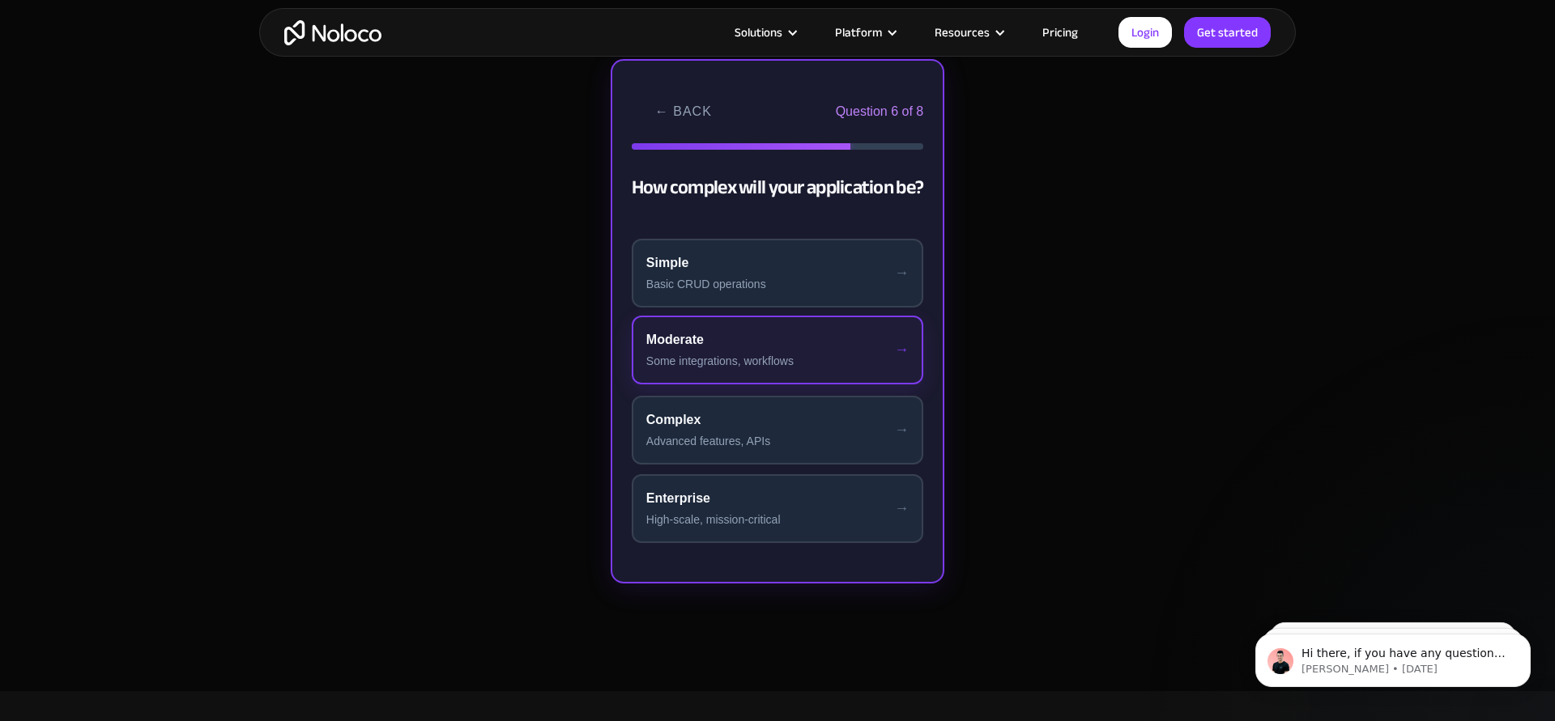
click at [775, 342] on div "Moderate" at bounding box center [777, 339] width 262 height 19
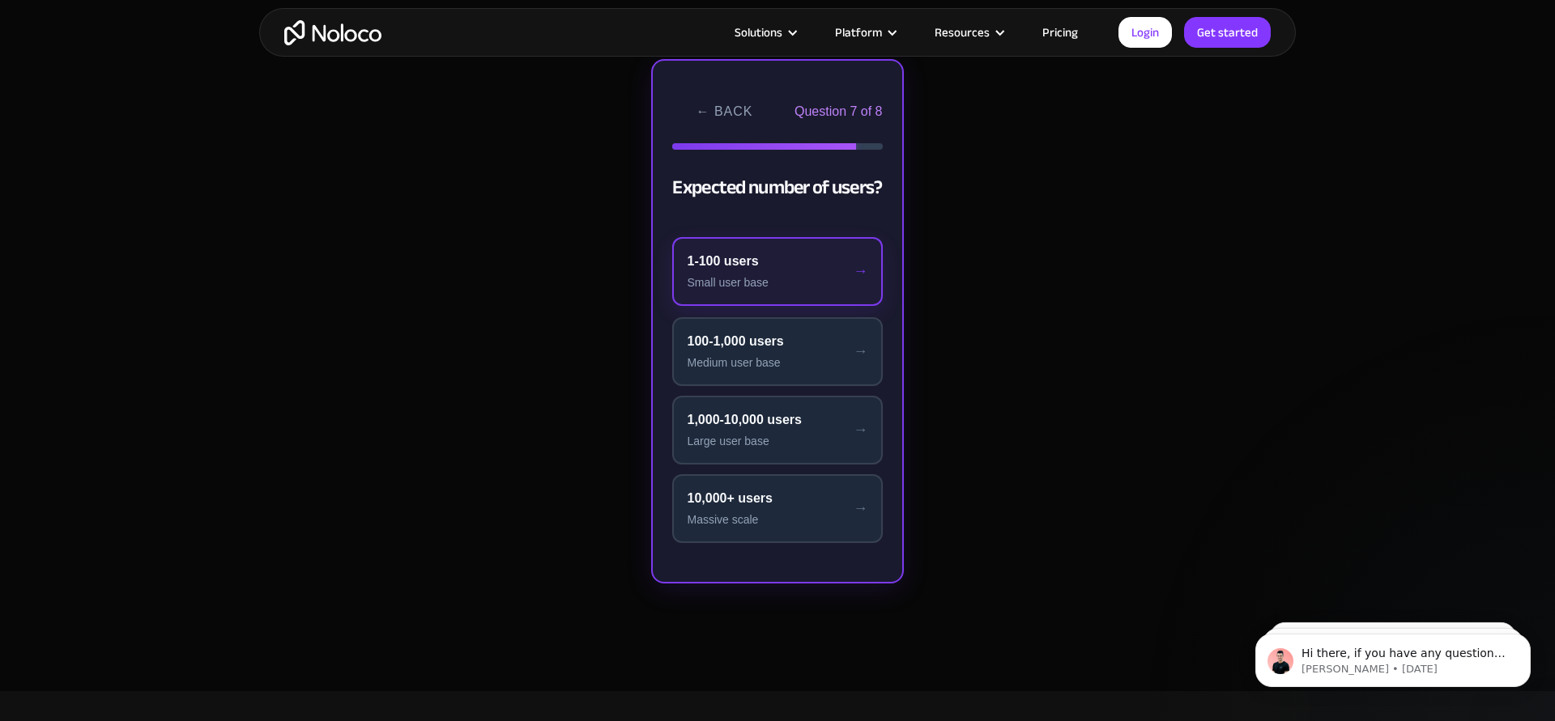
click at [799, 263] on div "1-100 users" at bounding box center [777, 261] width 181 height 19
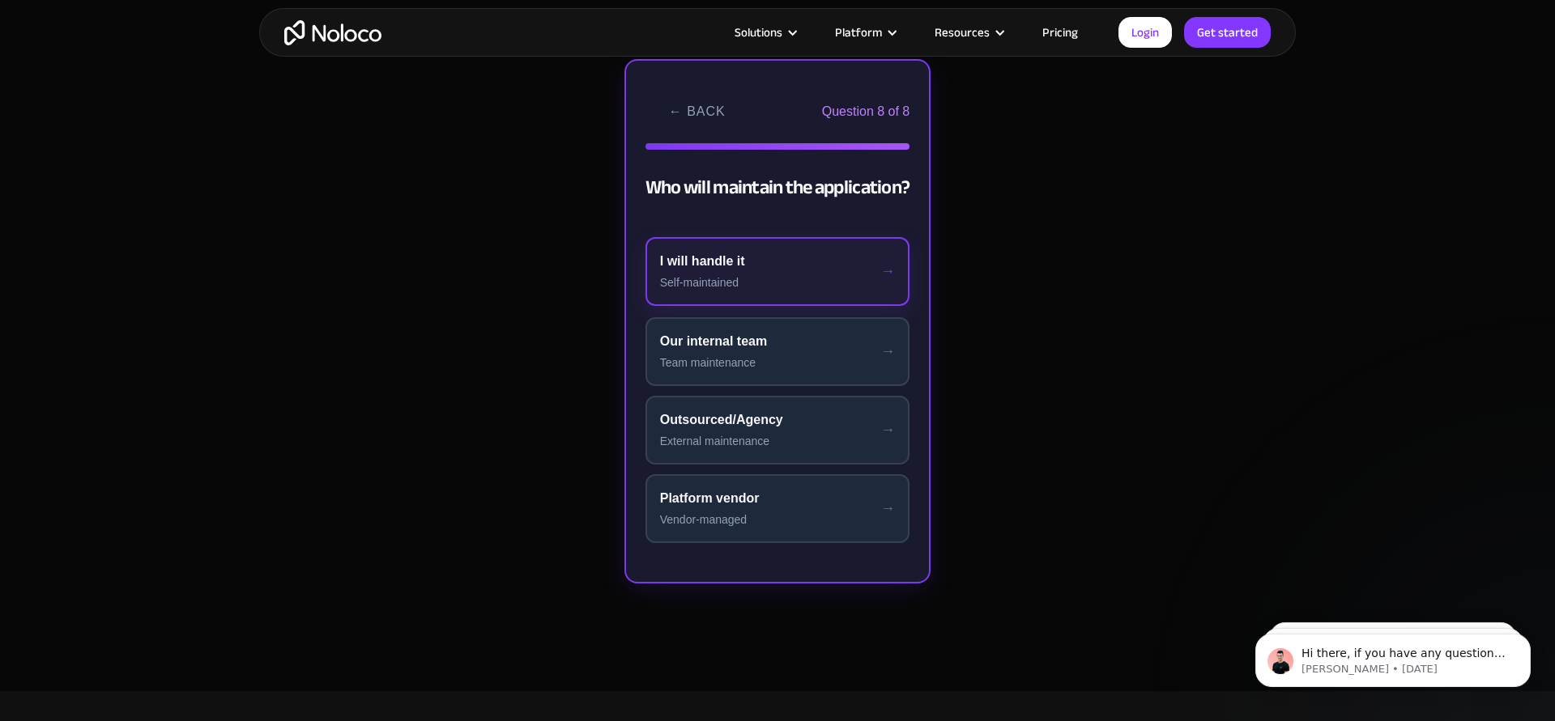
click at [793, 274] on div "Self-maintained" at bounding box center [778, 282] width 236 height 17
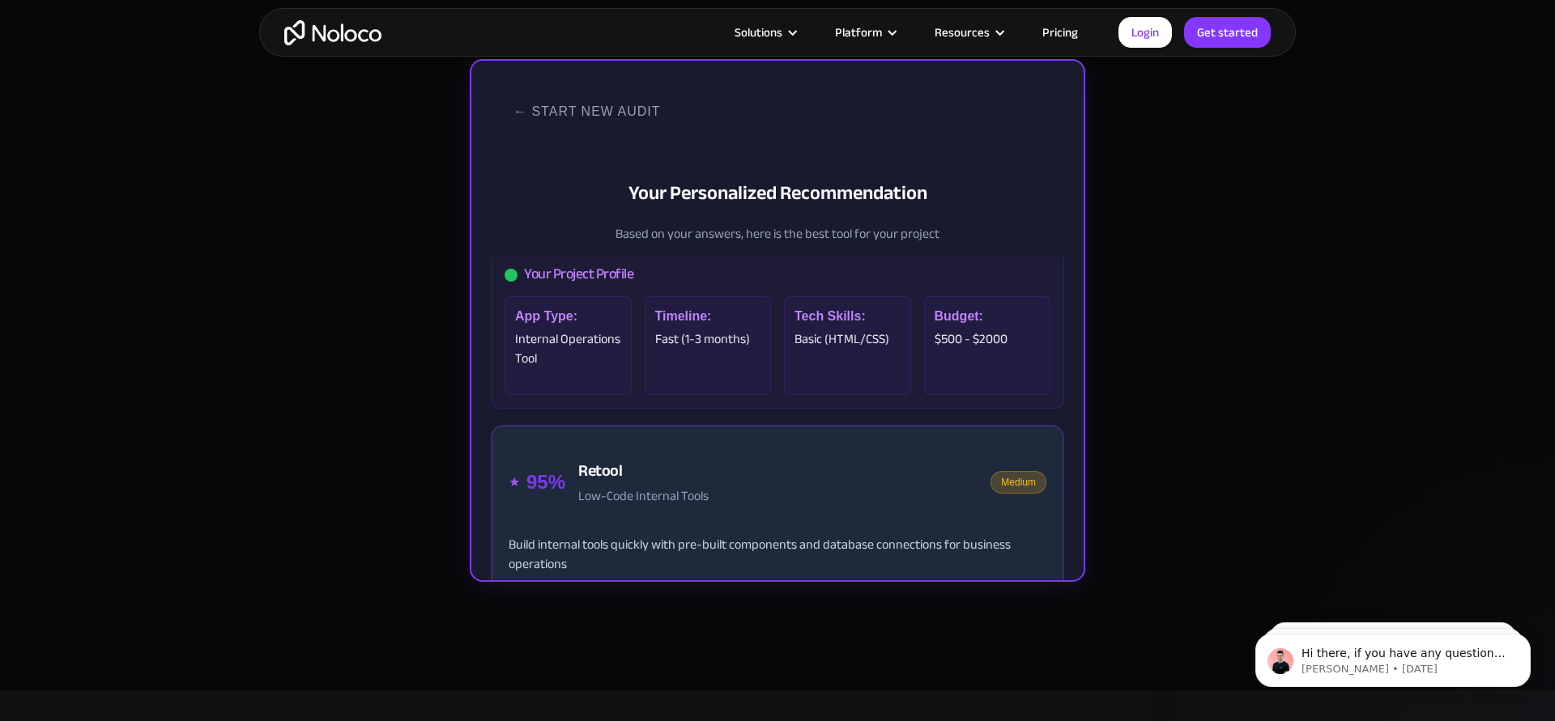
scroll to position [29, 0]
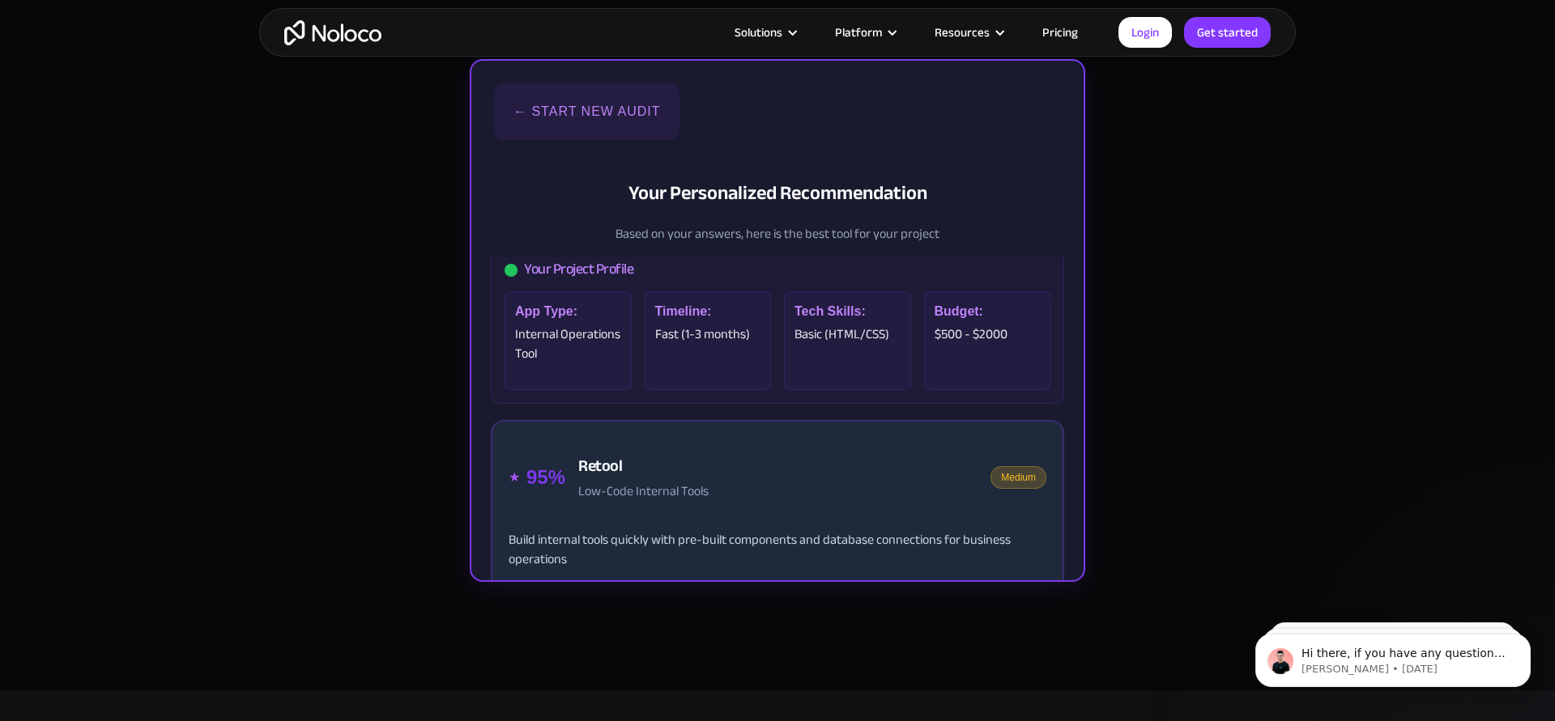
click at [530, 116] on button "← Start New Audit" at bounding box center [586, 111] width 185 height 57
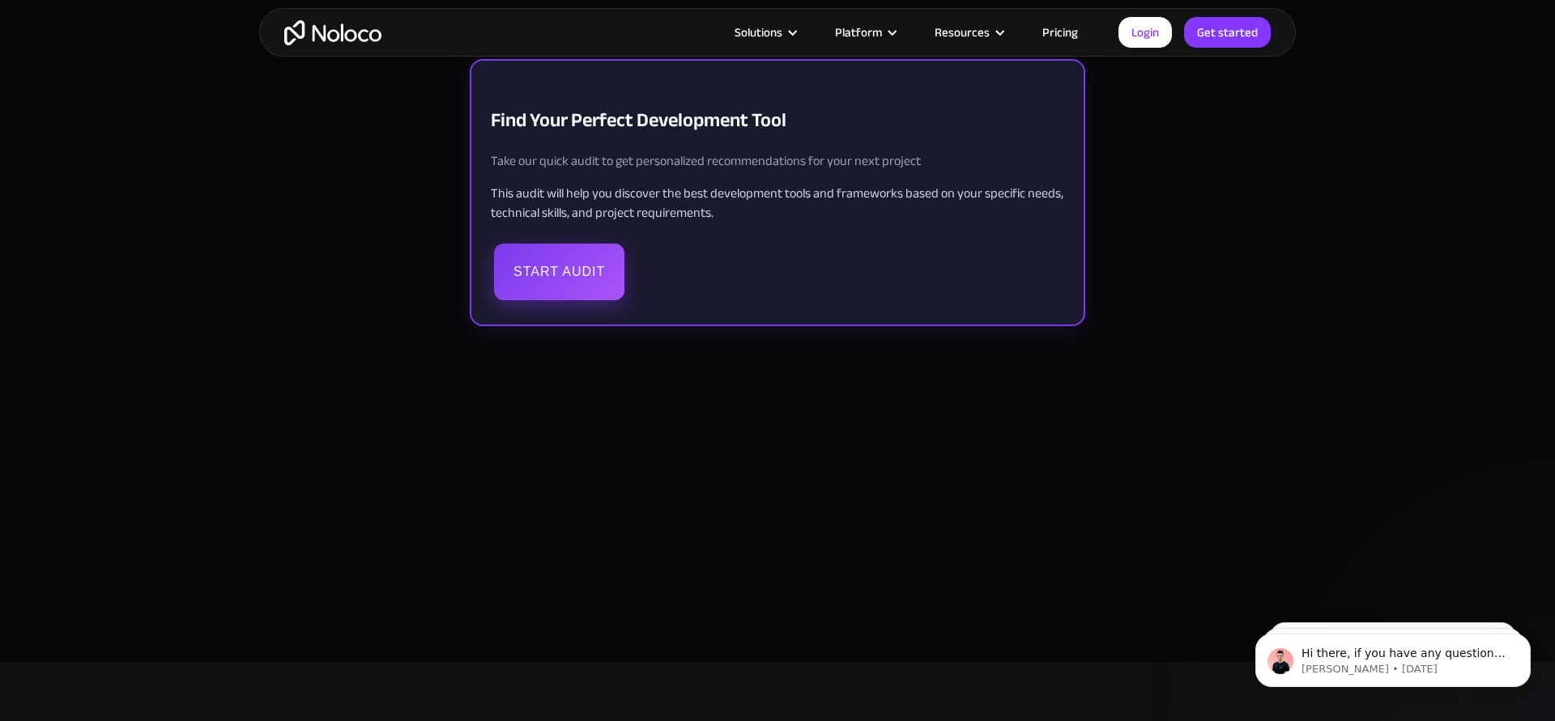
click at [549, 270] on button "Start Audit" at bounding box center [559, 272] width 130 height 57
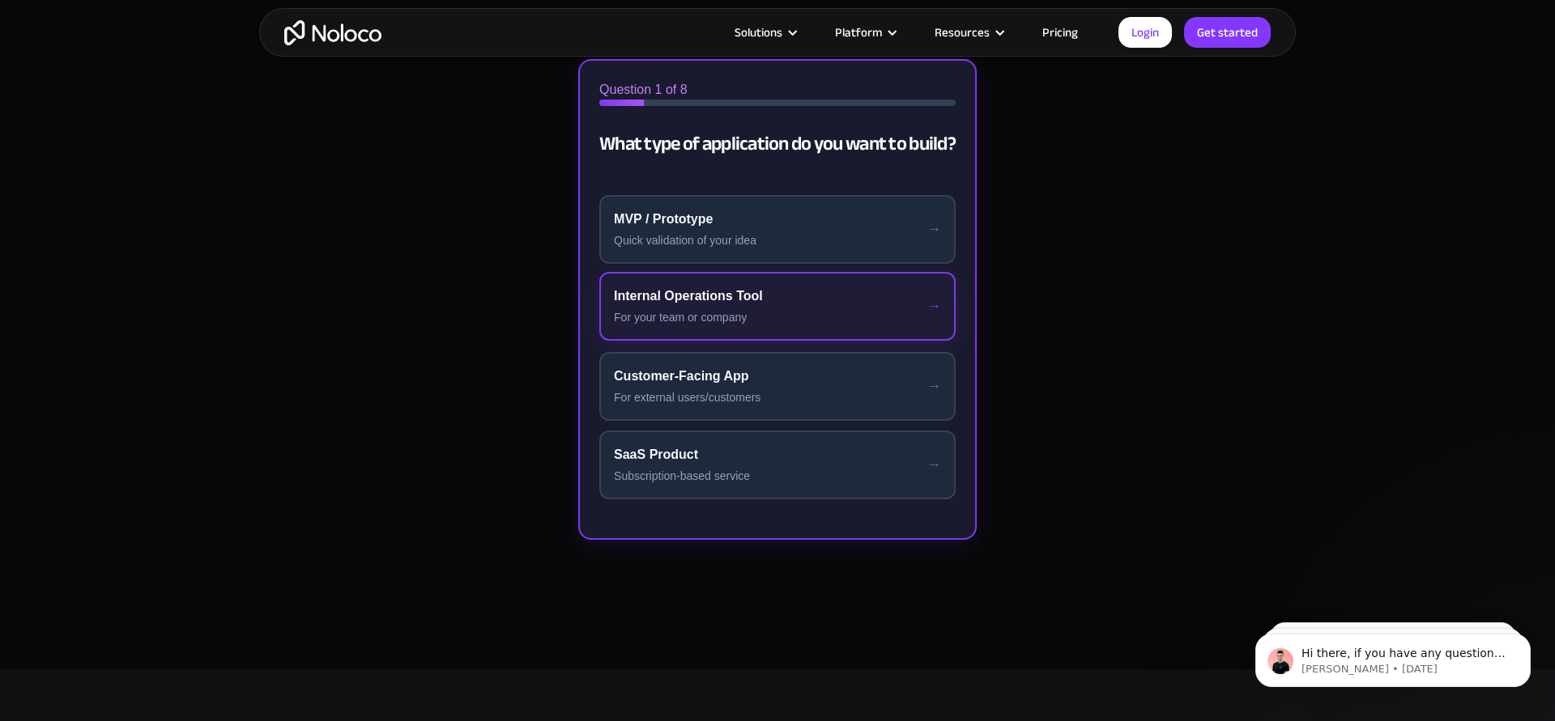
click at [710, 312] on div "For your team or company" at bounding box center [777, 317] width 327 height 17
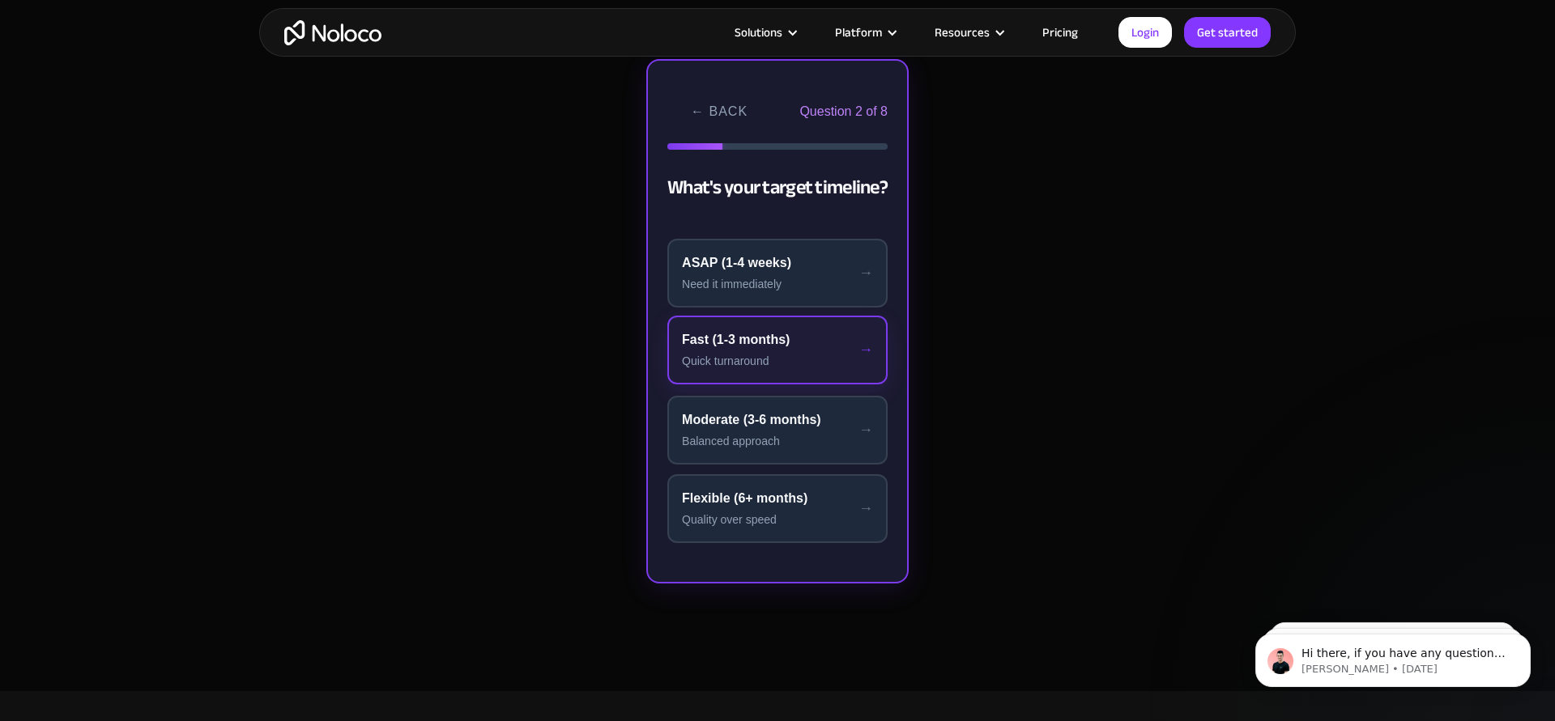
click at [743, 362] on div "Quick turnaround" at bounding box center [777, 361] width 191 height 17
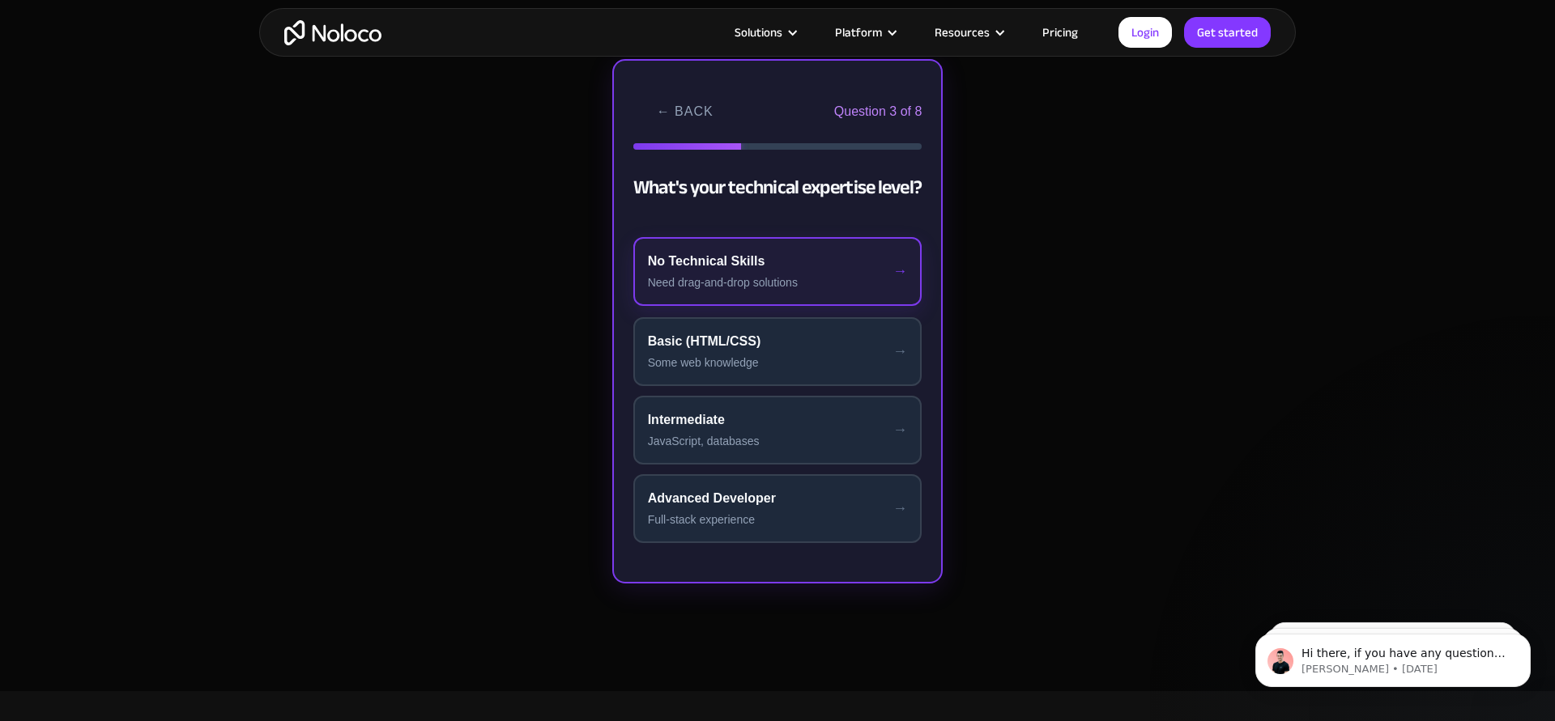
click at [776, 287] on div "Need drag-and-drop solutions" at bounding box center [778, 282] width 260 height 17
click at [789, 262] on div "Just Me" at bounding box center [777, 261] width 261 height 19
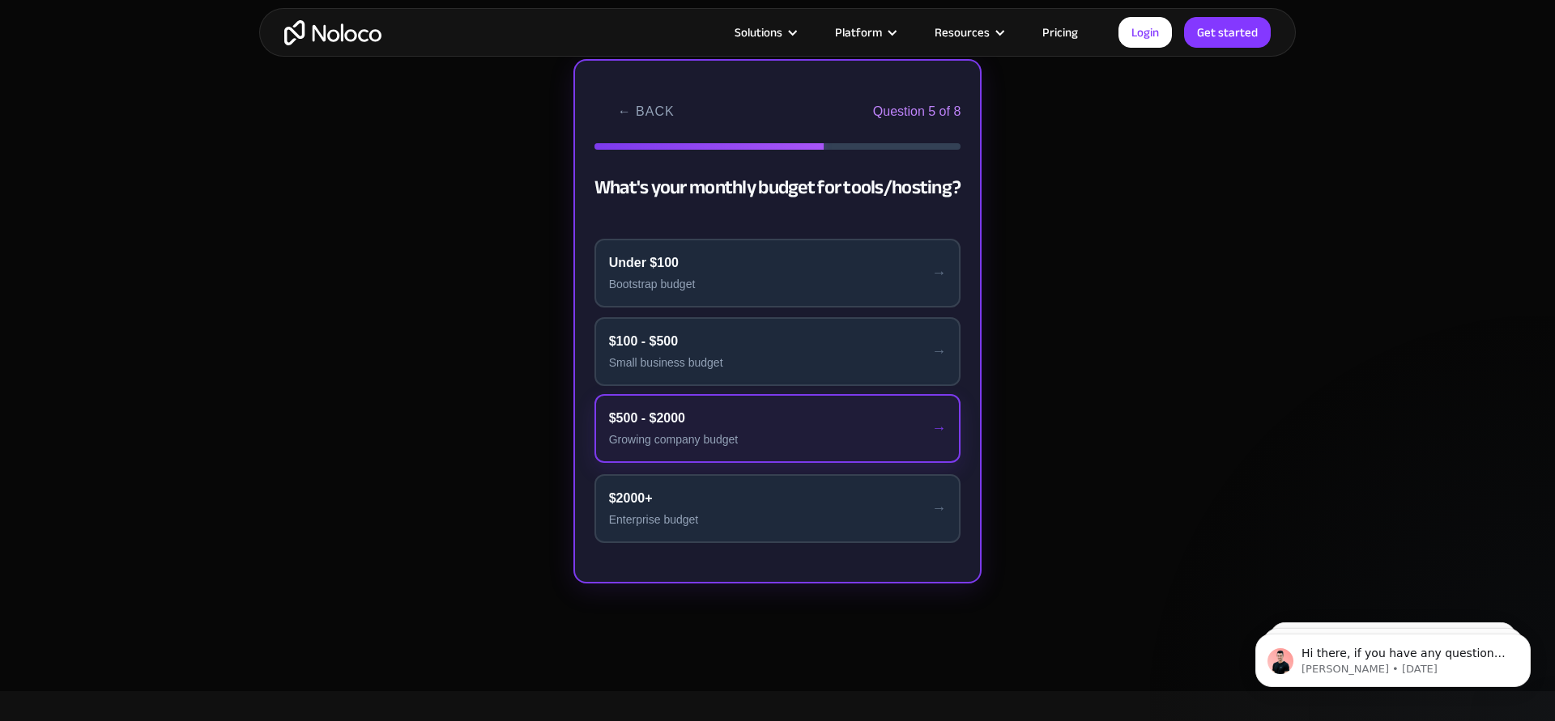
click at [742, 435] on div "Growing company budget" at bounding box center [778, 440] width 338 height 17
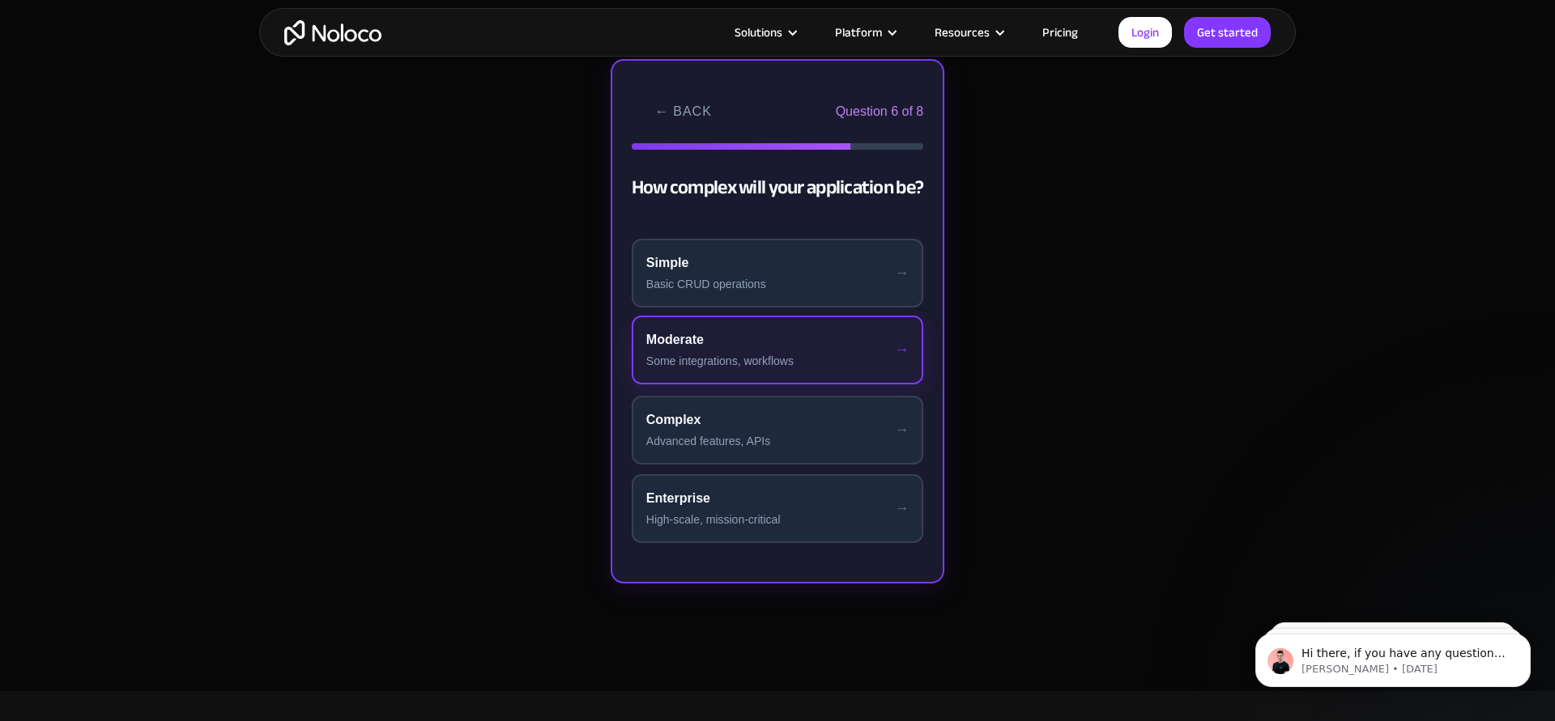
click at [773, 364] on div "Some integrations, workflows" at bounding box center [777, 361] width 262 height 17
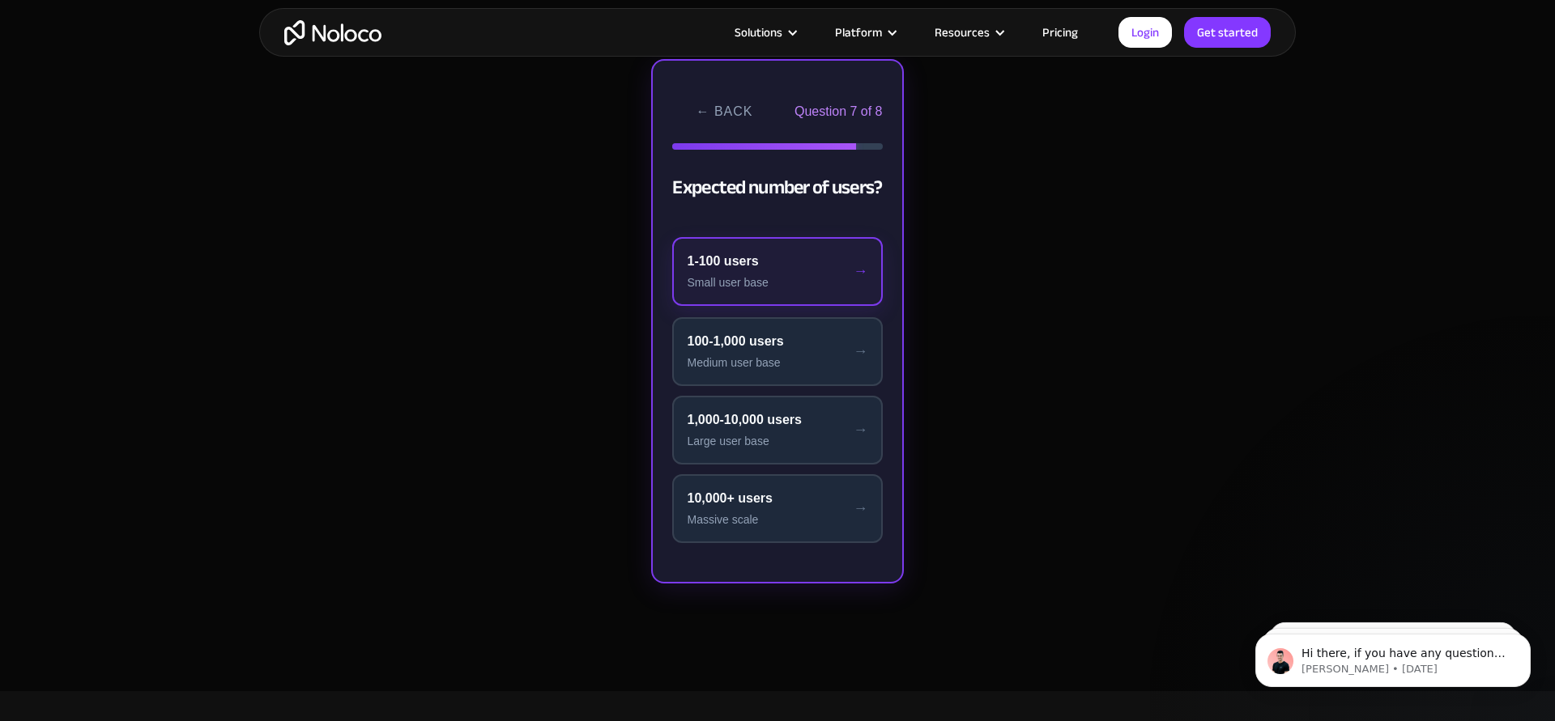
click at [798, 293] on button "1-100 users Small user base" at bounding box center [777, 271] width 210 height 69
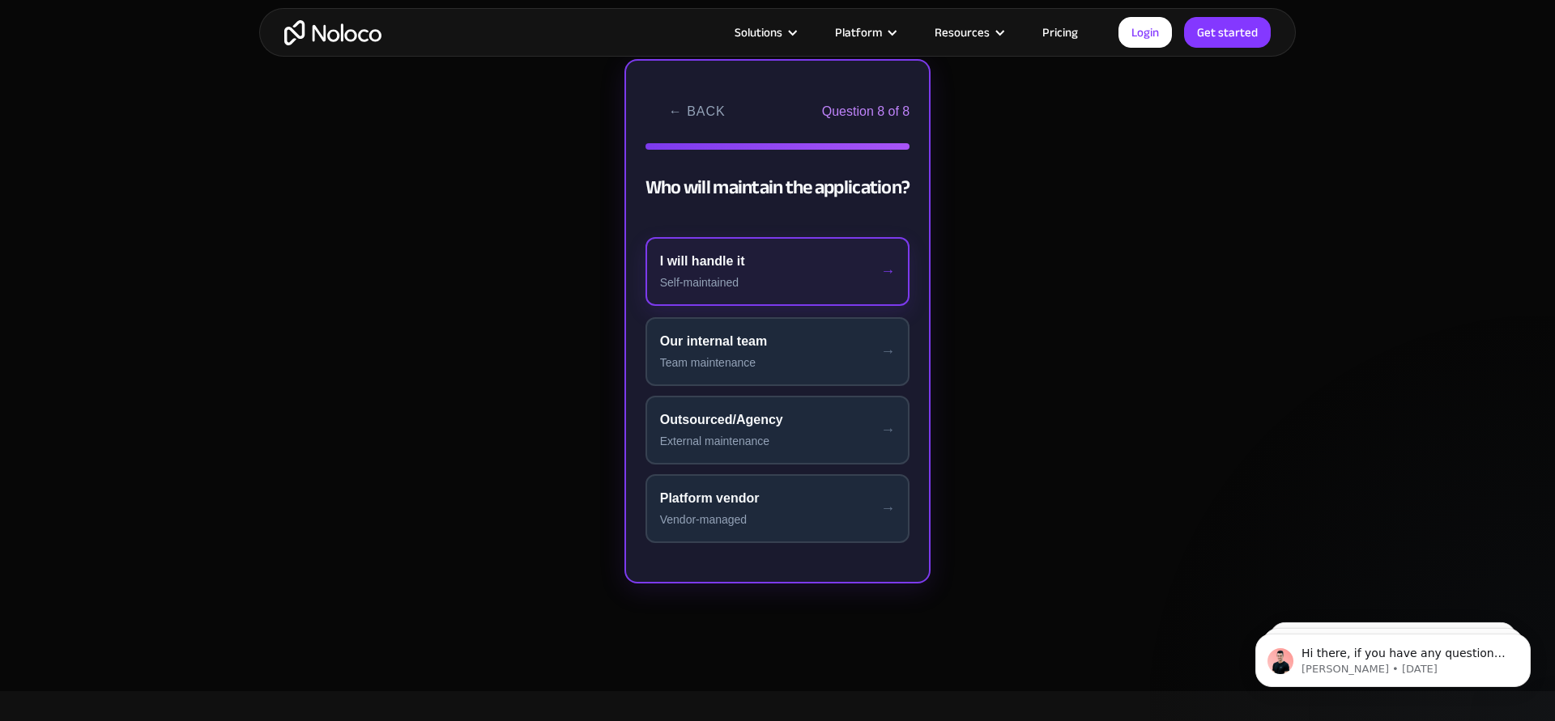
click at [798, 293] on button "I will handle it Self-maintained" at bounding box center [777, 271] width 265 height 69
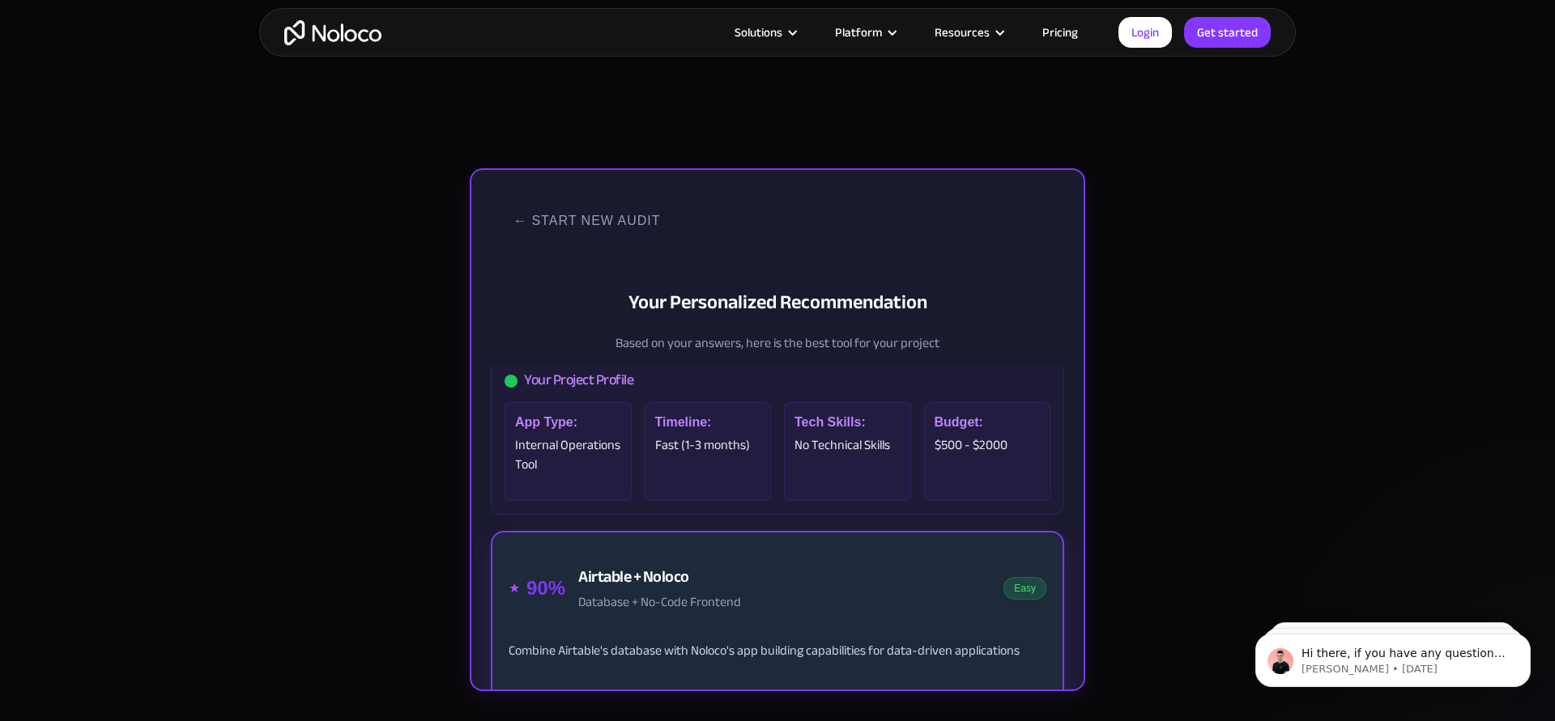
scroll to position [27, 0]
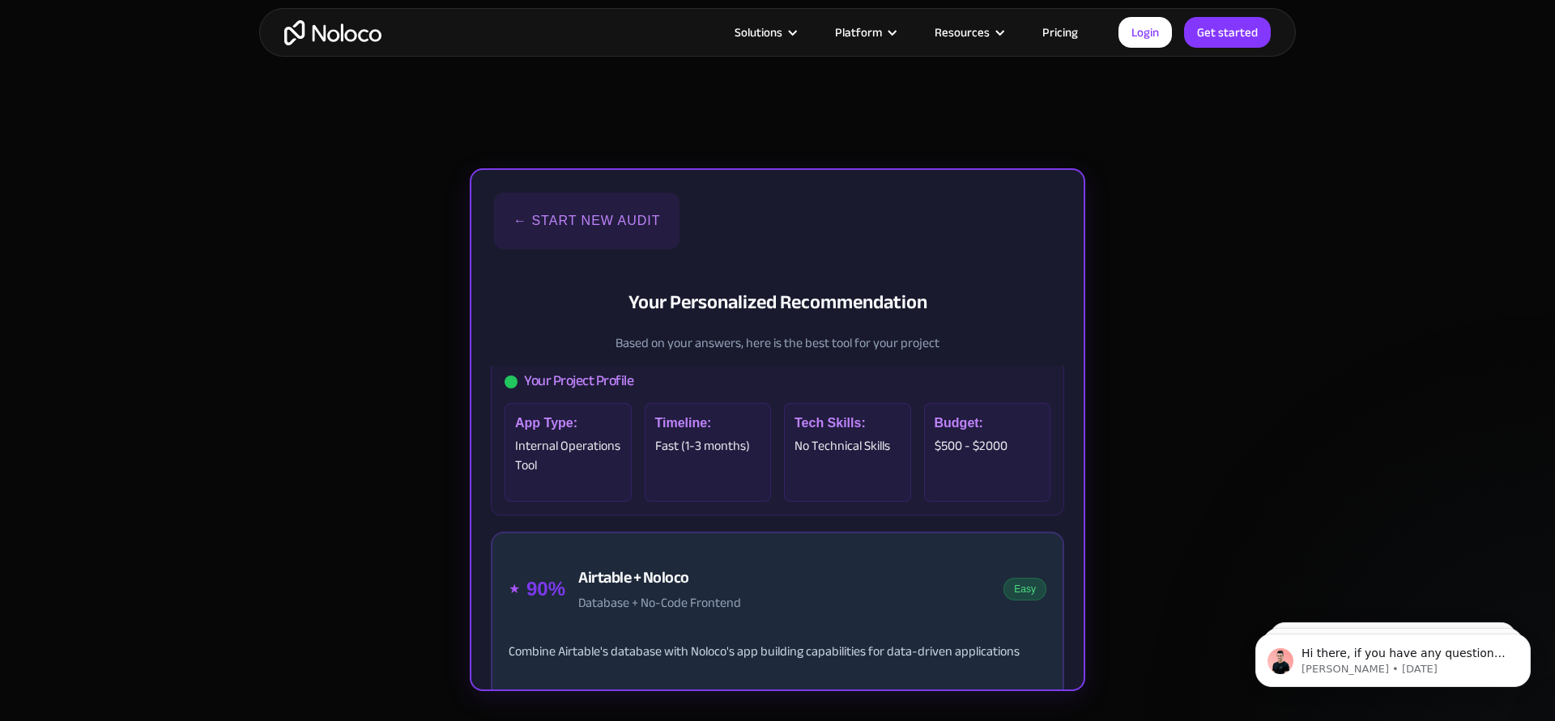
click at [551, 238] on button "← Start New Audit" at bounding box center [586, 221] width 185 height 57
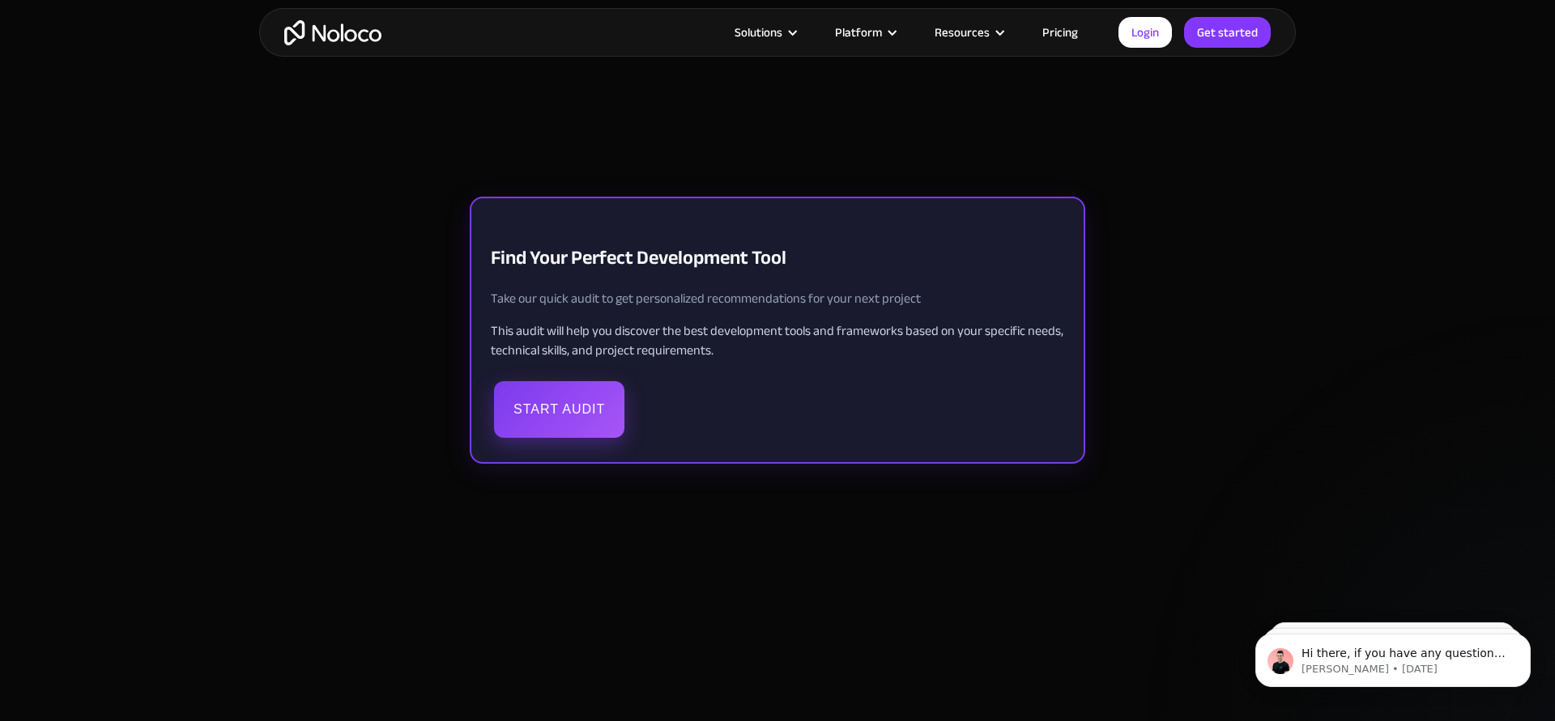
click at [538, 423] on button "Start Audit" at bounding box center [559, 409] width 130 height 57
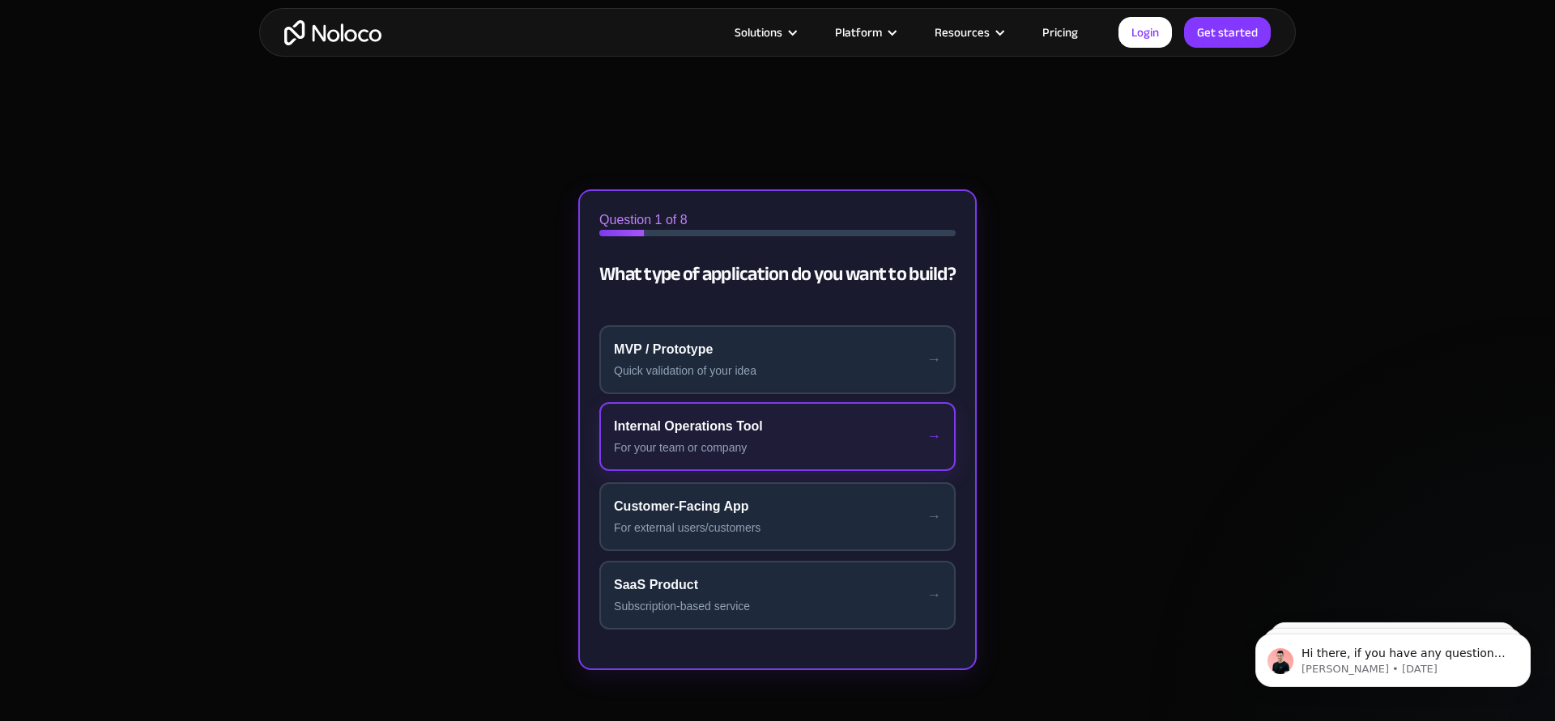
click at [717, 419] on div "Internal Operations Tool" at bounding box center [777, 426] width 327 height 19
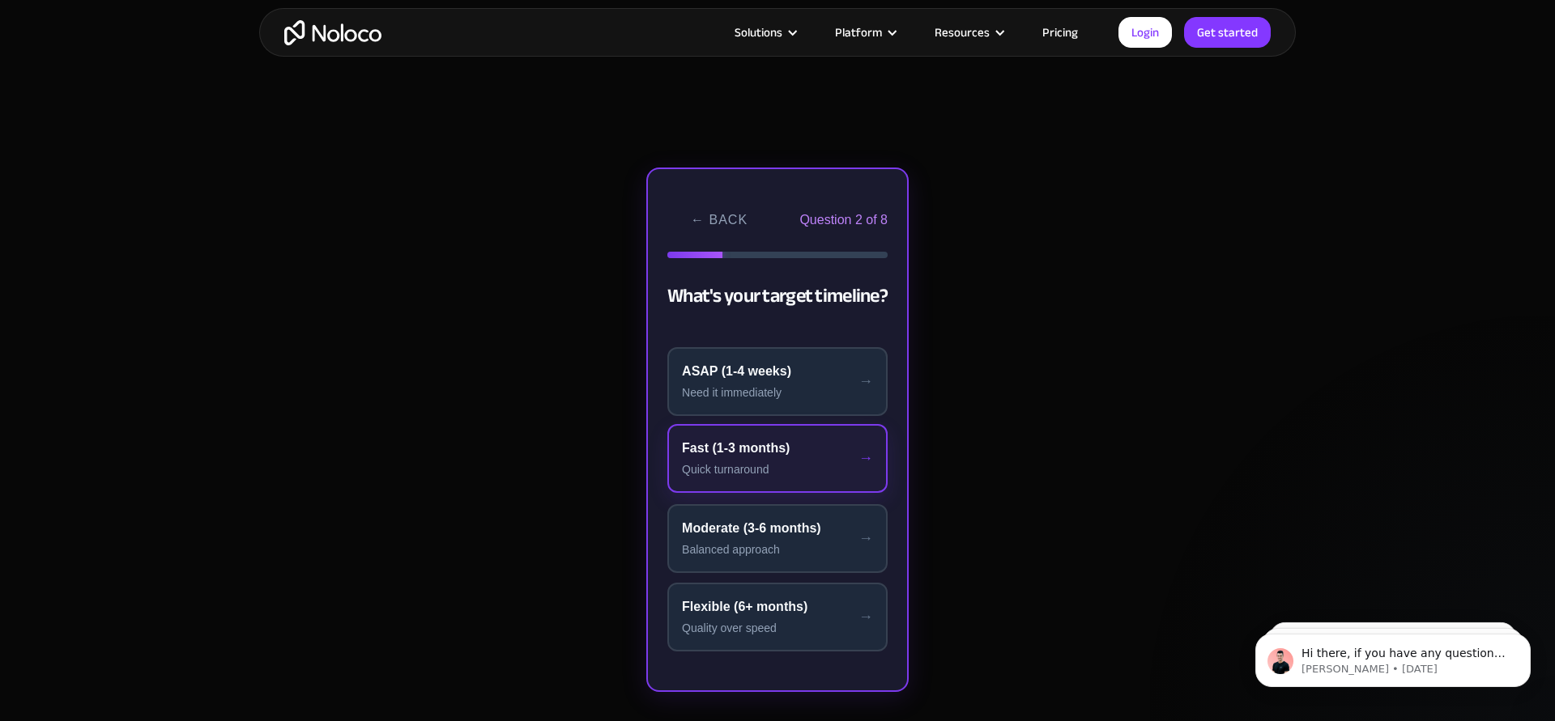
click at [713, 428] on button "Fast (1-3 months) Quick turnaround" at bounding box center [777, 458] width 220 height 69
click at [713, 448] on div "Fast (1-3 months)" at bounding box center [776, 449] width 187 height 19
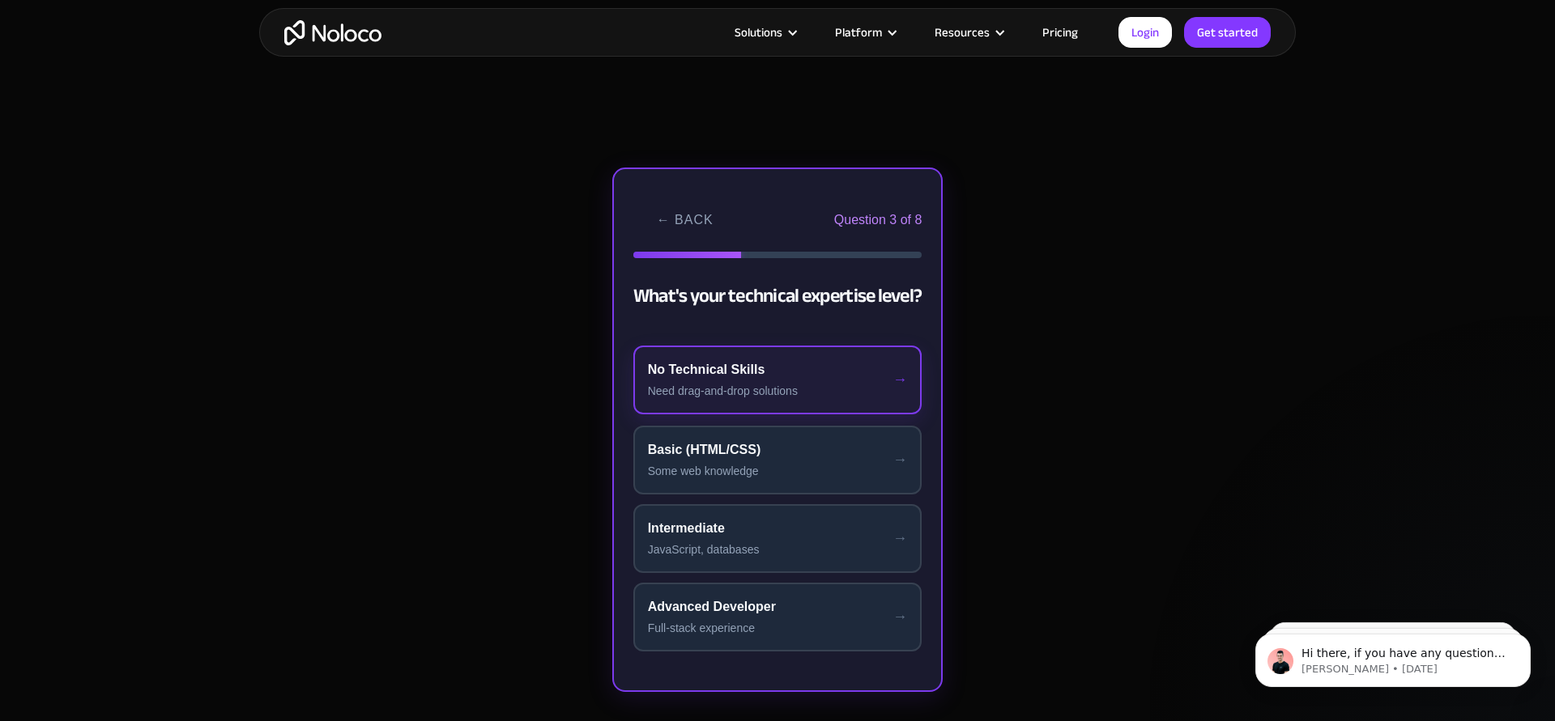
click at [820, 398] on div "Need drag-and-drop solutions" at bounding box center [778, 391] width 260 height 17
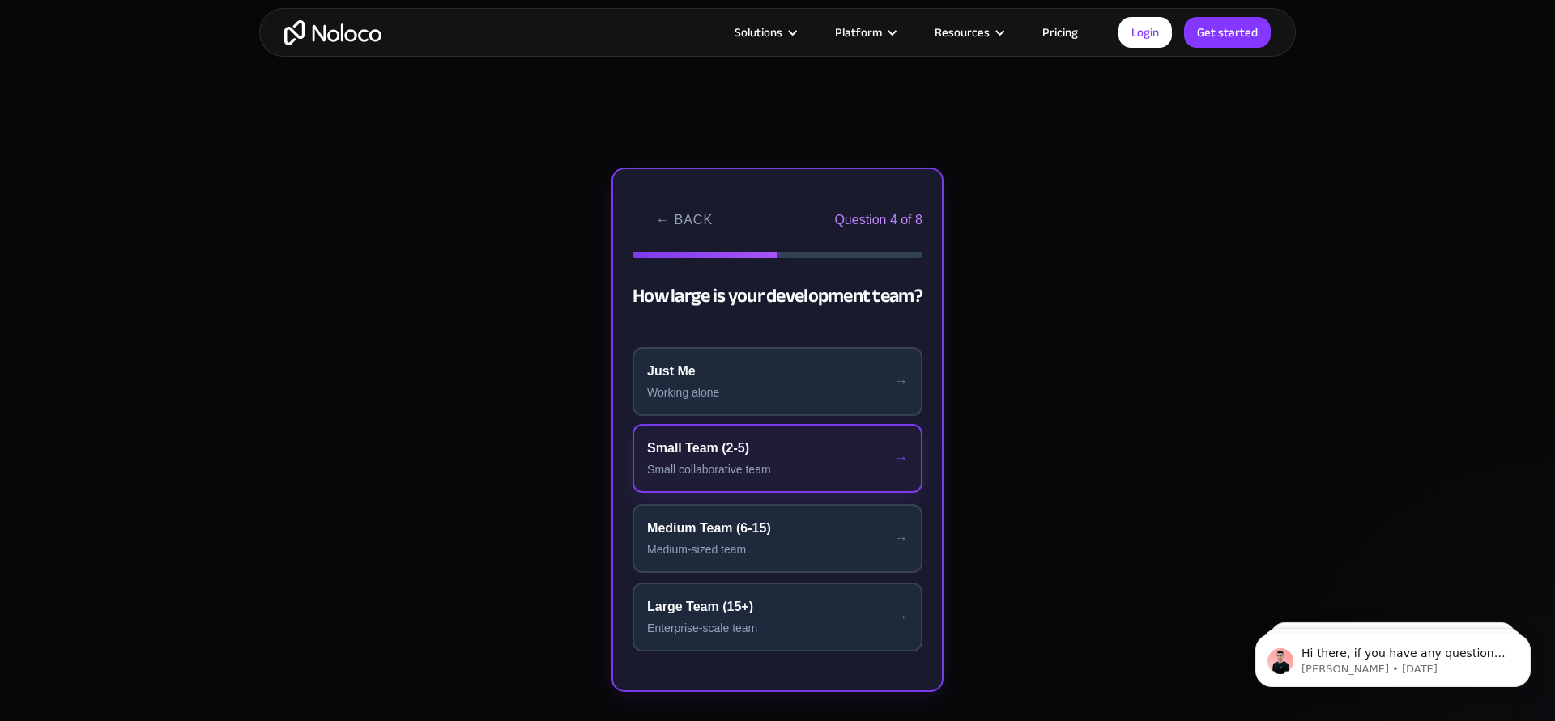
click at [772, 467] on div "Small collaborative team" at bounding box center [777, 470] width 261 height 17
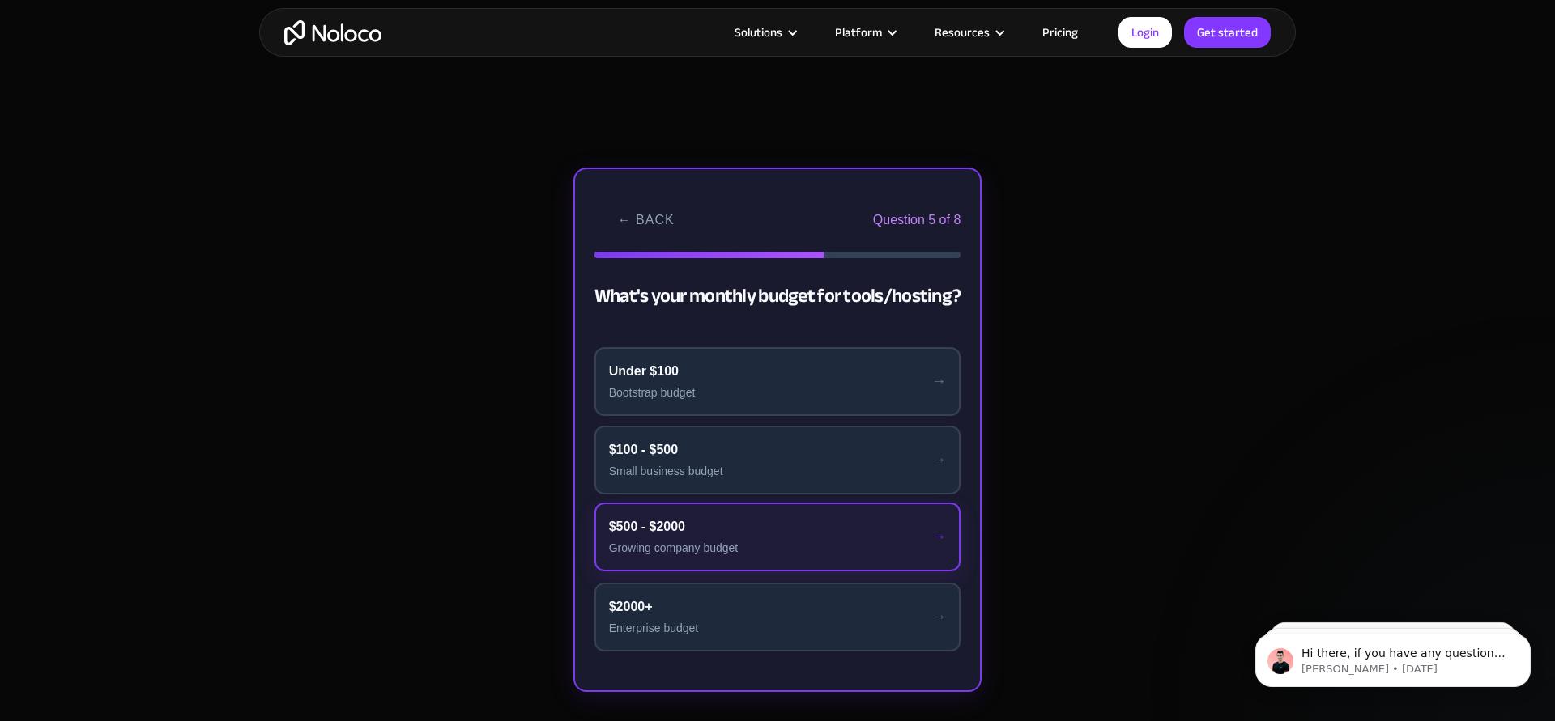
click at [764, 527] on div "$500 - $2000" at bounding box center [778, 526] width 338 height 19
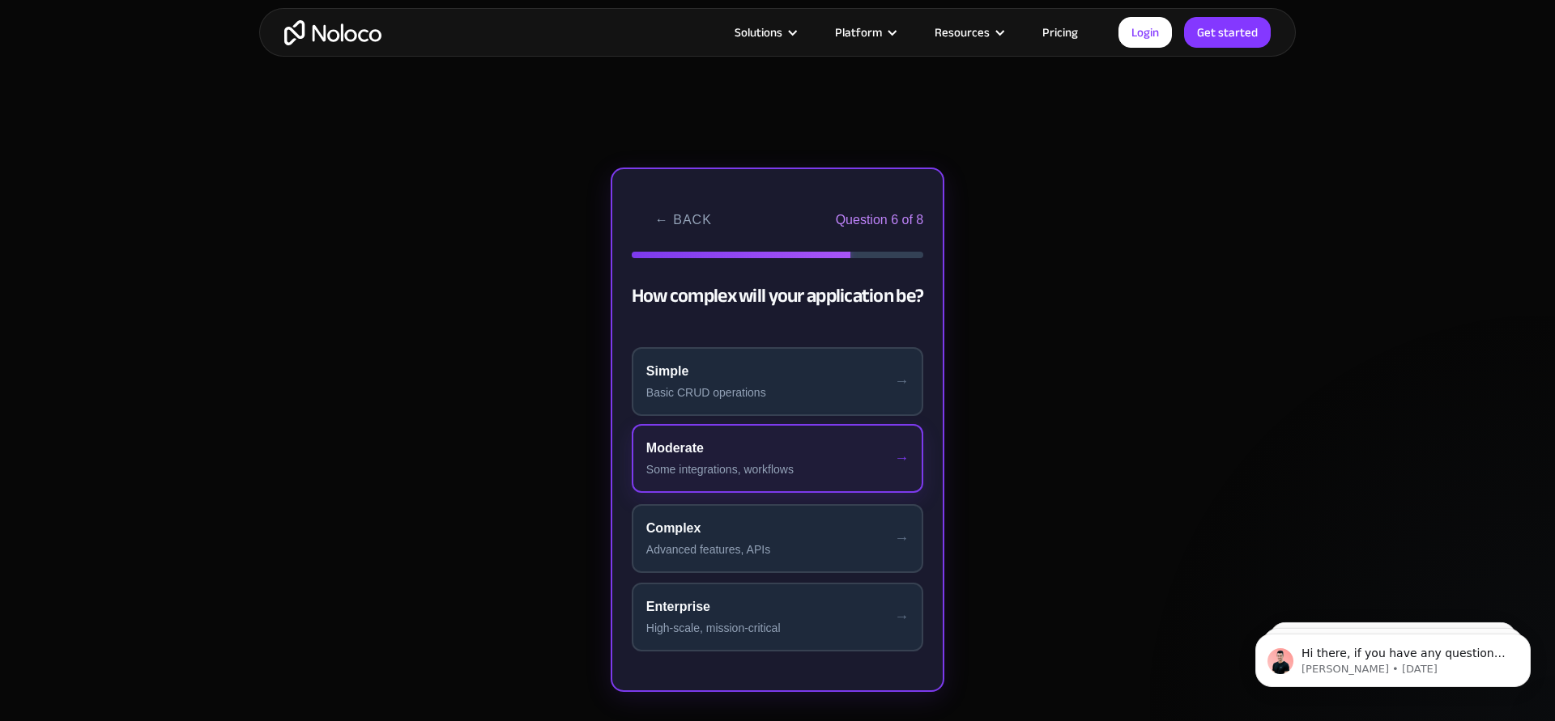
click at [783, 489] on button "Moderate Some integrations, workflows" at bounding box center [777, 458] width 291 height 69
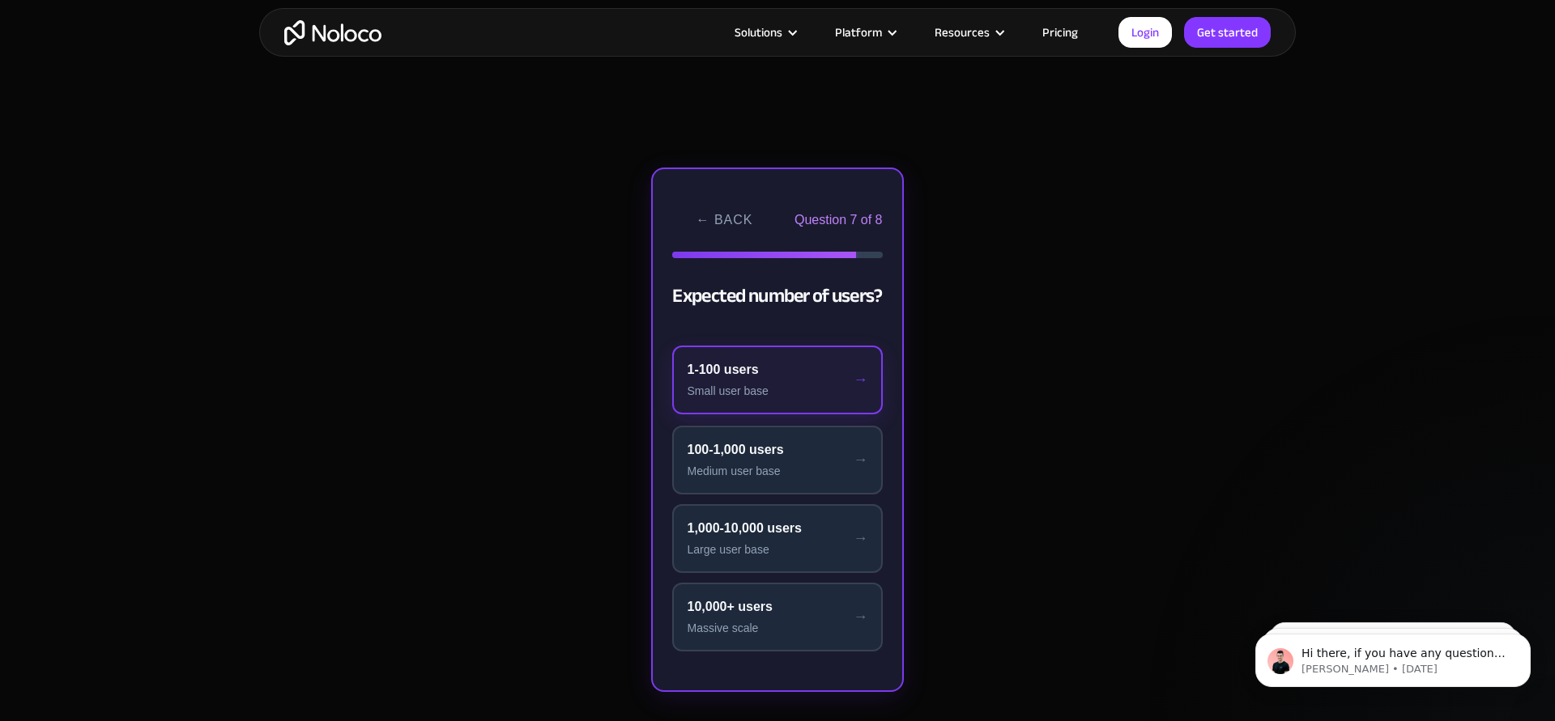
click at [804, 411] on button "1-100 users Small user base" at bounding box center [777, 380] width 210 height 69
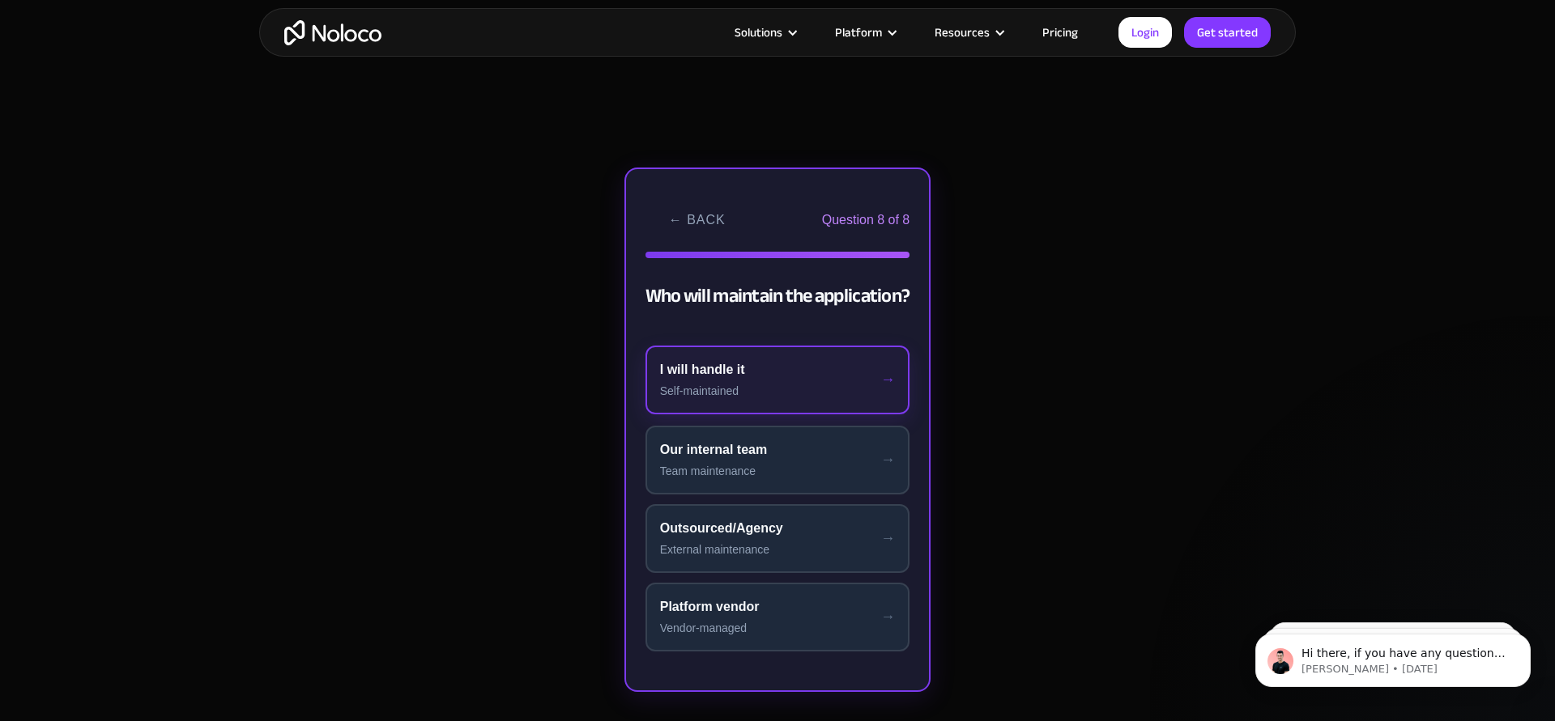
click at [806, 401] on button "I will handle it Self-maintained" at bounding box center [777, 380] width 265 height 69
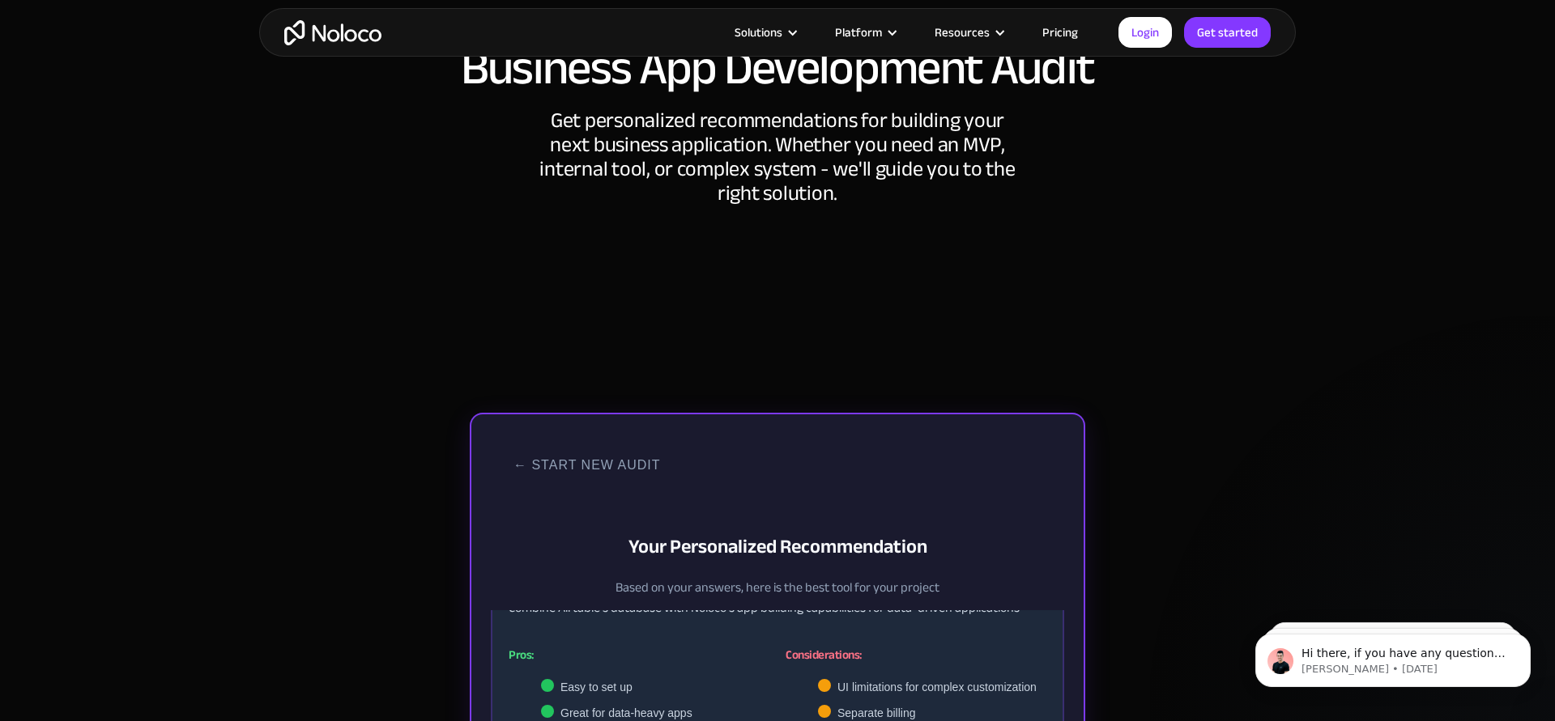
scroll to position [0, 0]
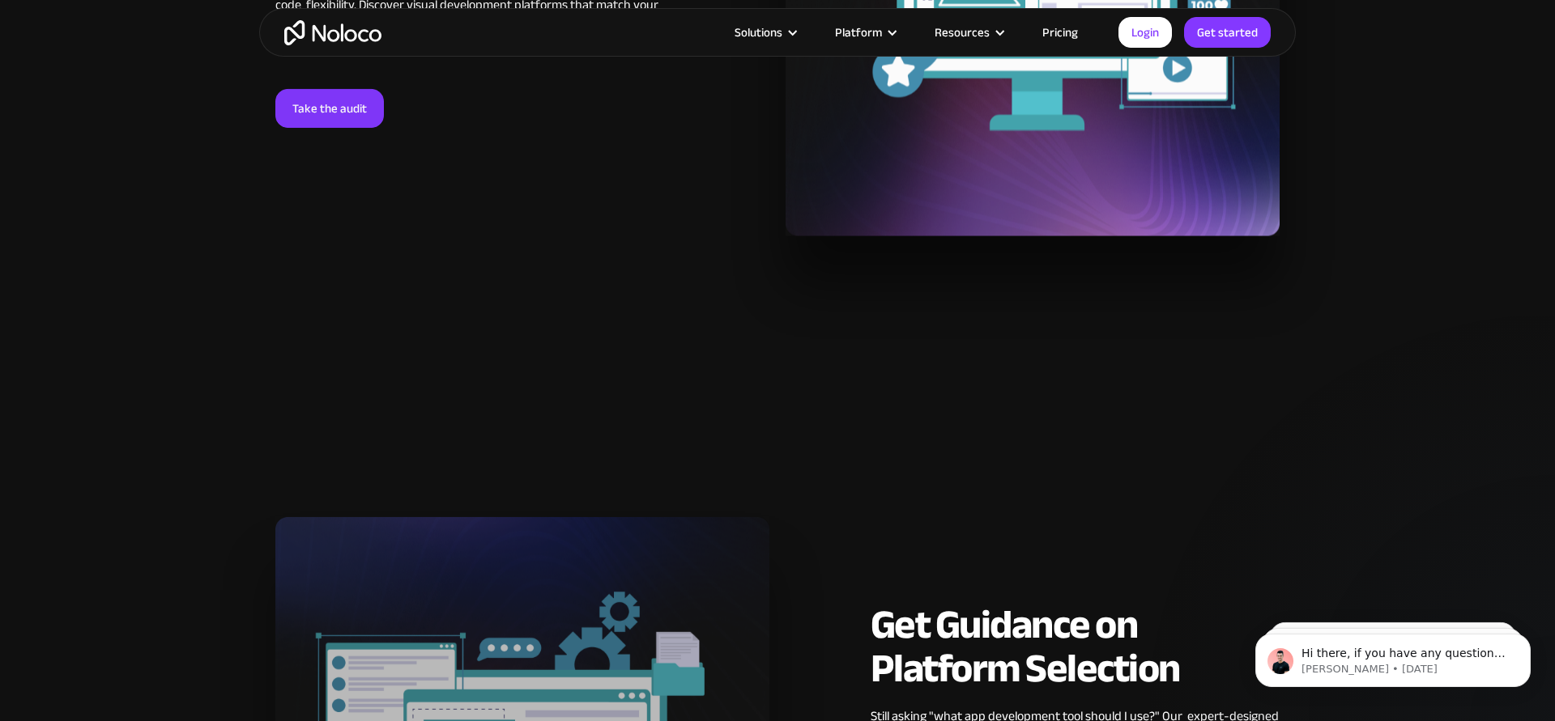
scroll to position [3094, 0]
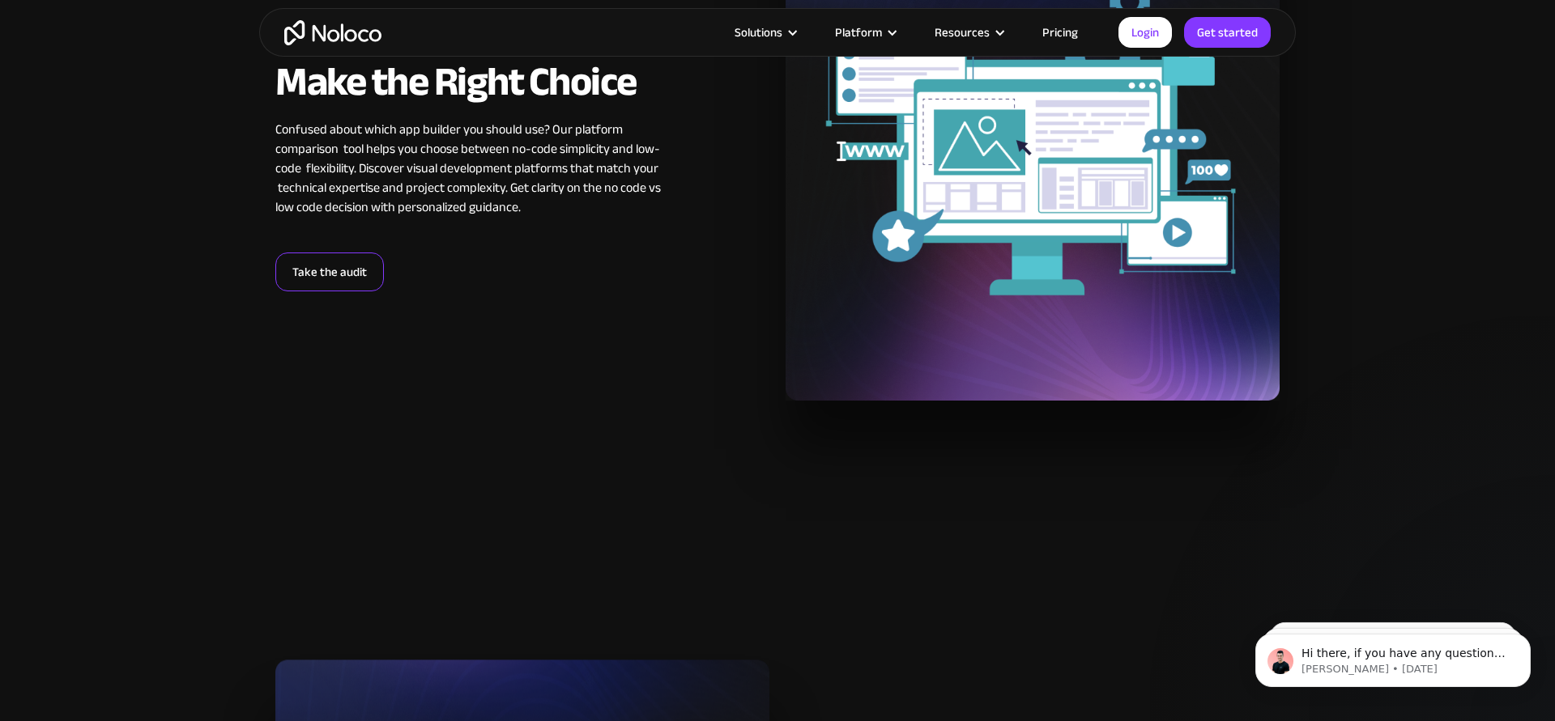
click at [326, 279] on link "Take the audit" at bounding box center [329, 272] width 108 height 39
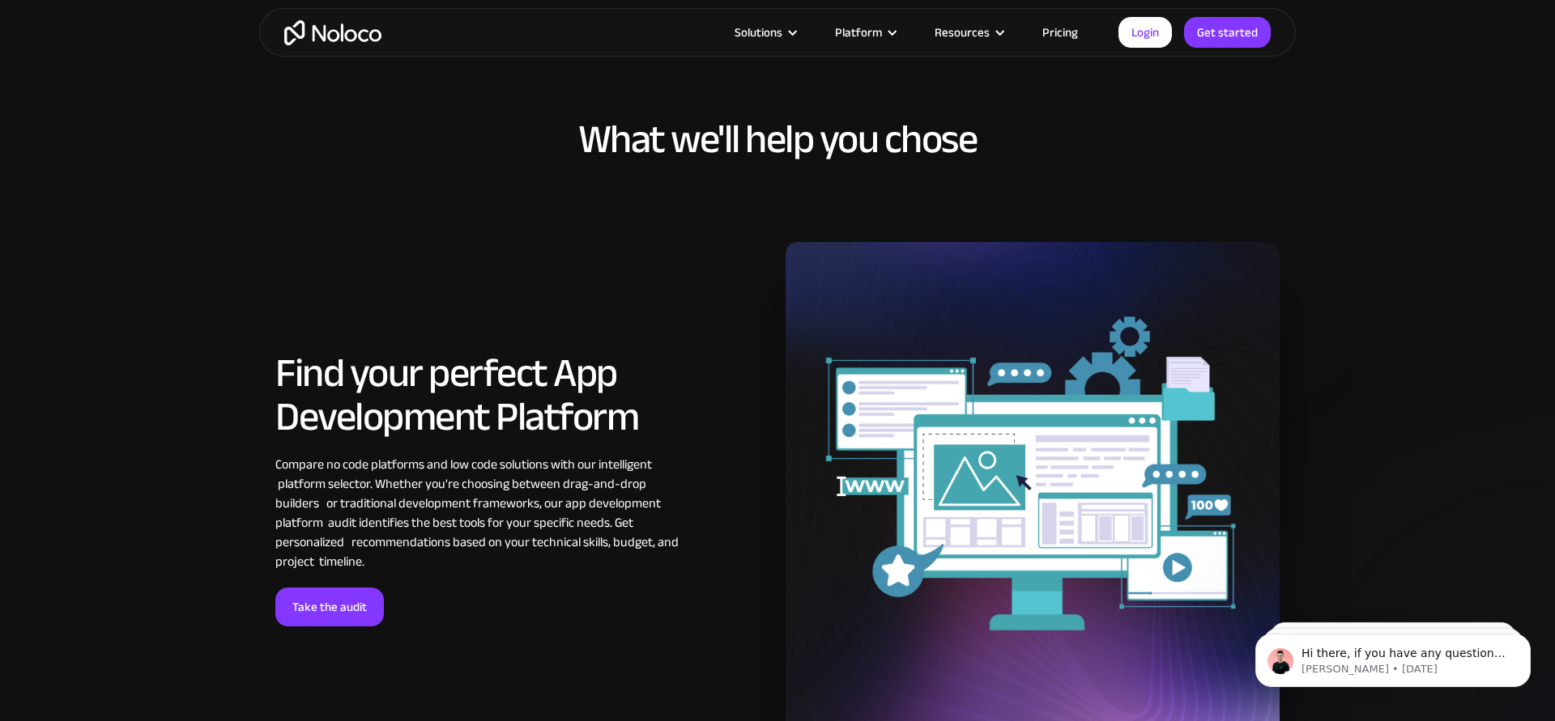
scroll to position [1717, 0]
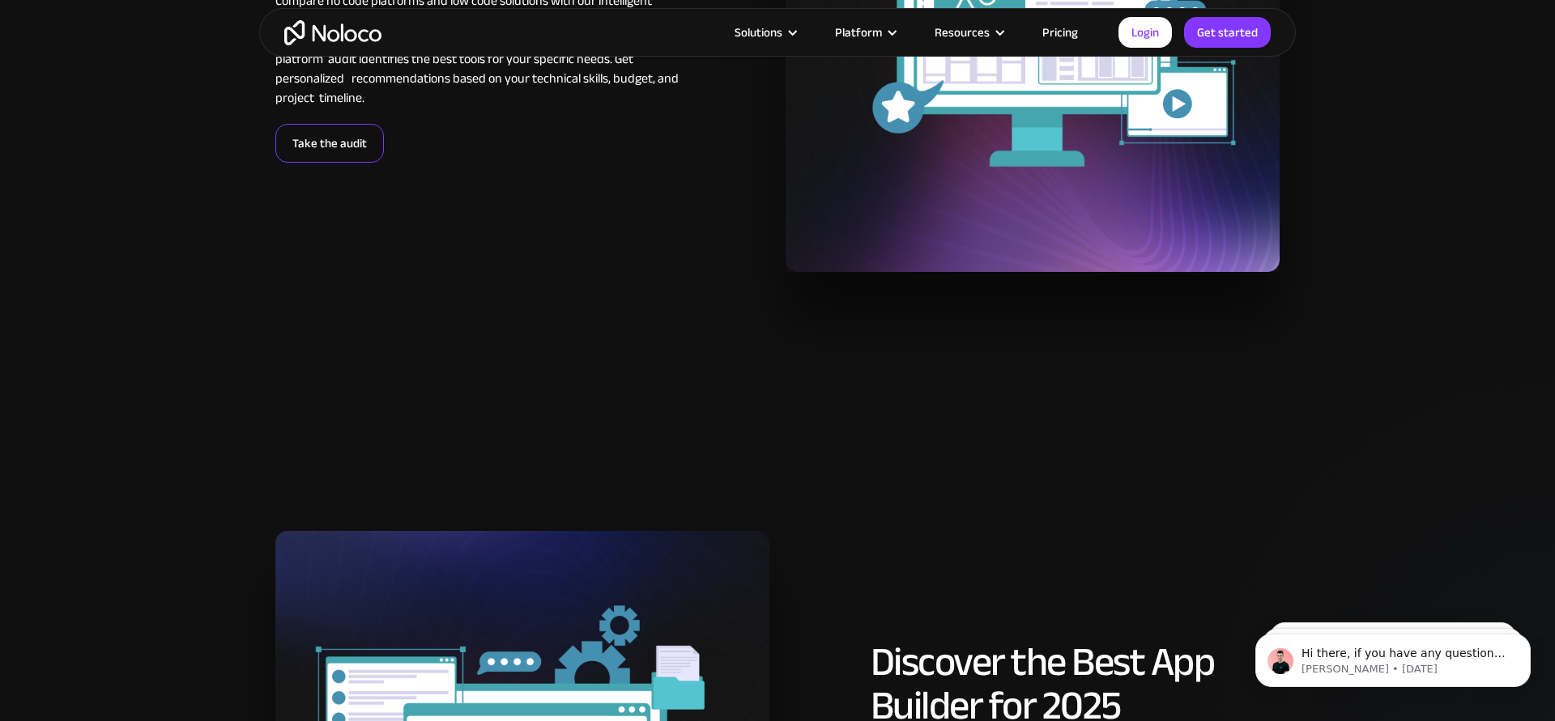
click at [330, 155] on link "Take the audit" at bounding box center [329, 143] width 108 height 39
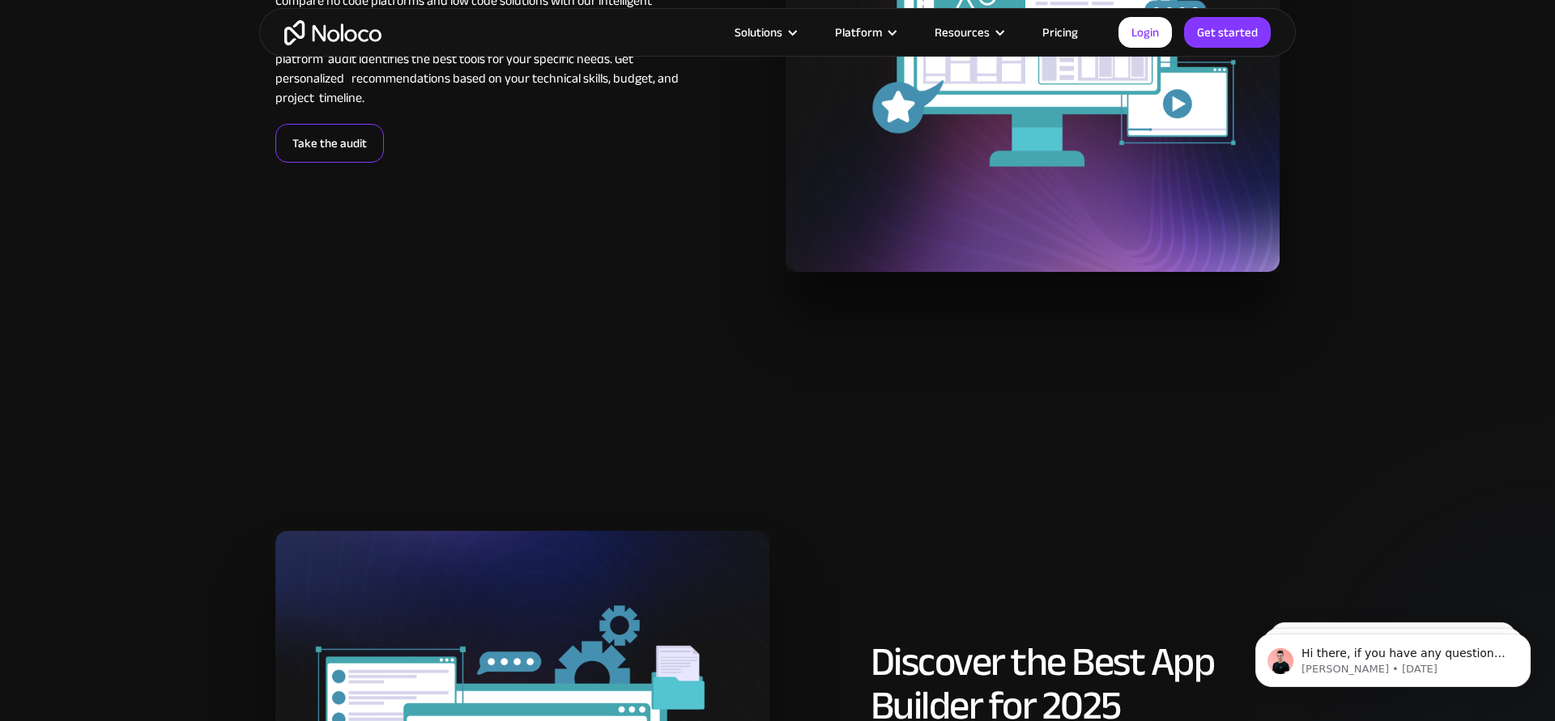
click at [330, 155] on link "Take the audit" at bounding box center [329, 143] width 108 height 39
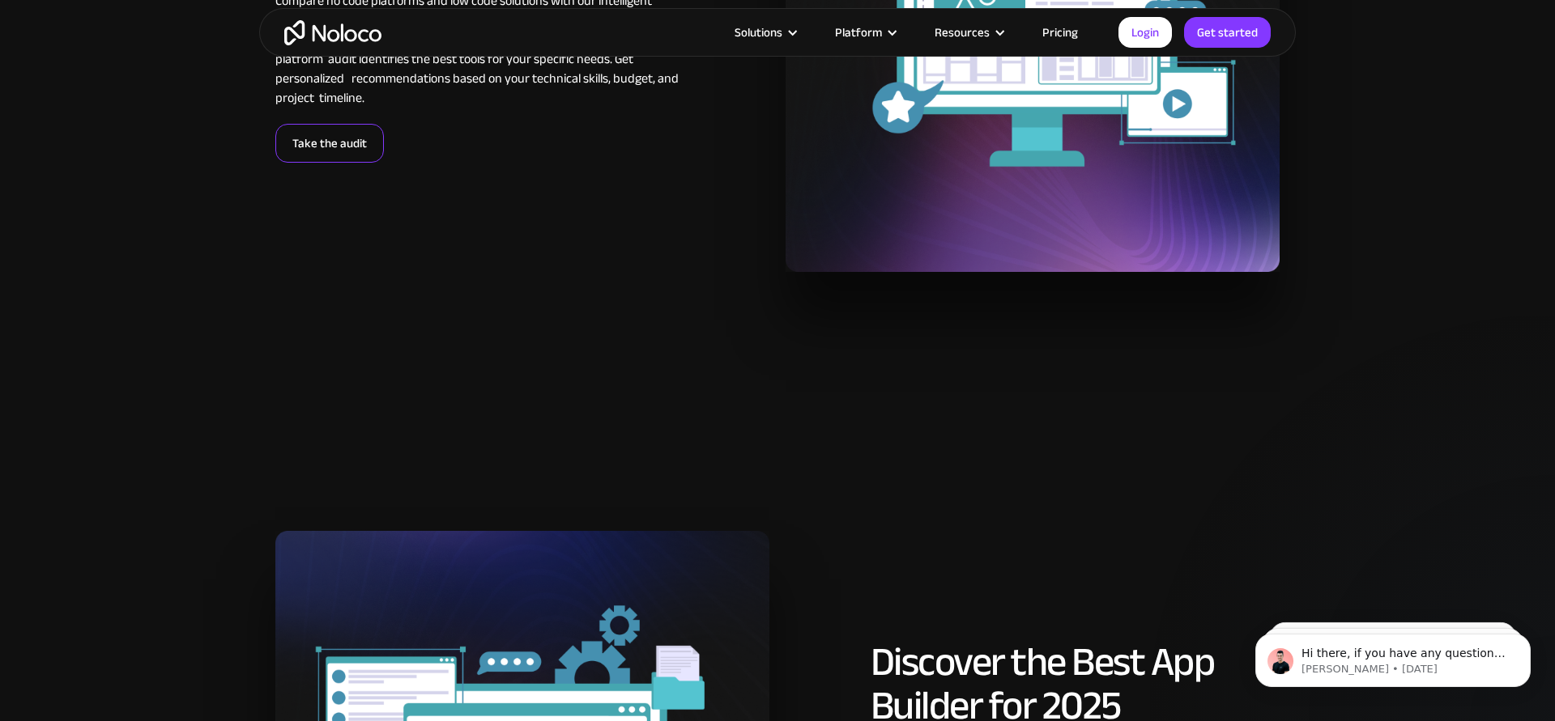
click at [330, 155] on link "Take the audit" at bounding box center [329, 143] width 108 height 39
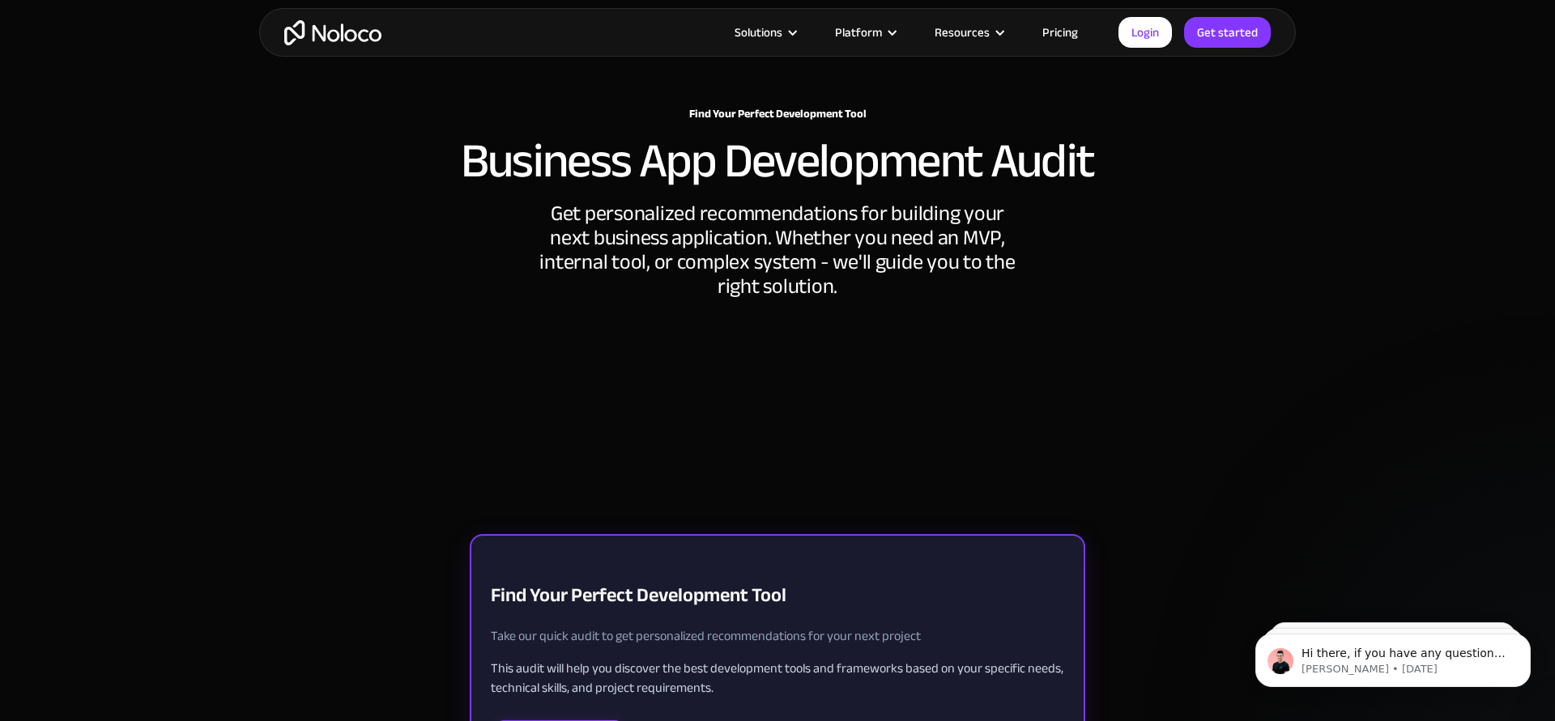
scroll to position [0, 0]
